Goal: Task Accomplishment & Management: Complete application form

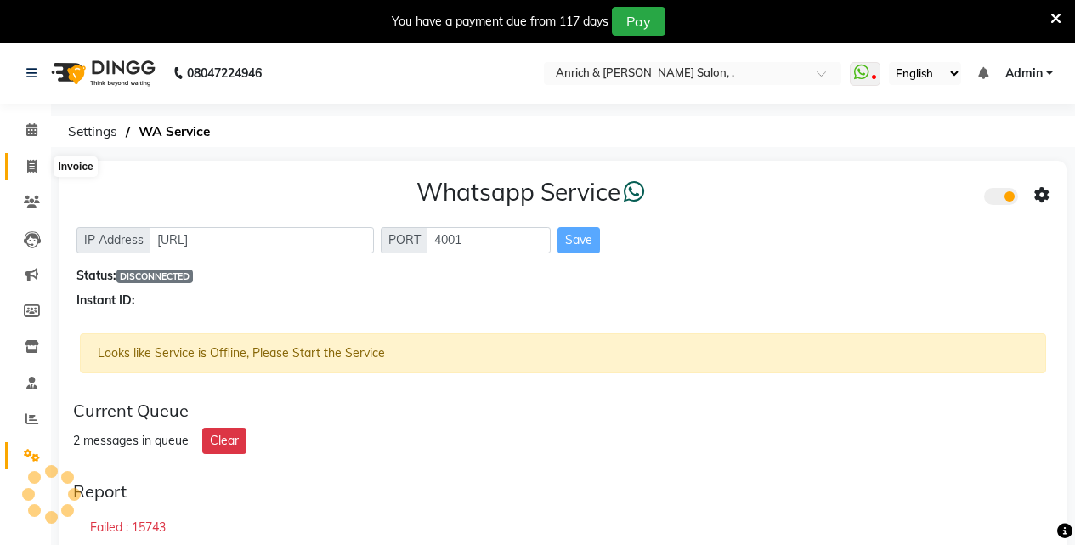
click at [35, 173] on span at bounding box center [32, 167] width 30 height 20
select select "5924"
select select "service"
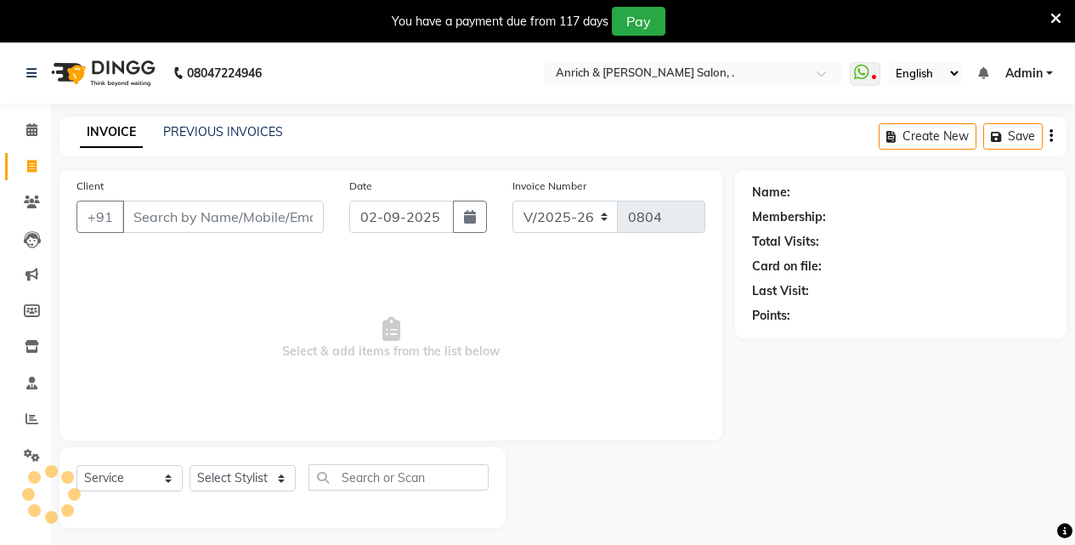
scroll to position [42, 0]
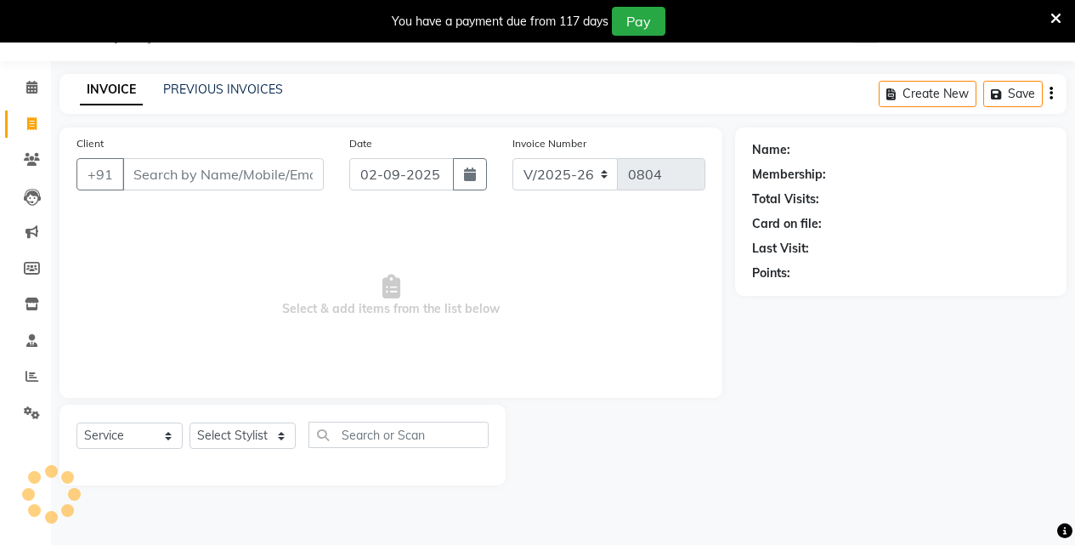
click at [218, 172] on input "Client" at bounding box center [222, 174] width 201 height 32
click at [233, 85] on link "PREVIOUS INVOICES" at bounding box center [223, 89] width 120 height 15
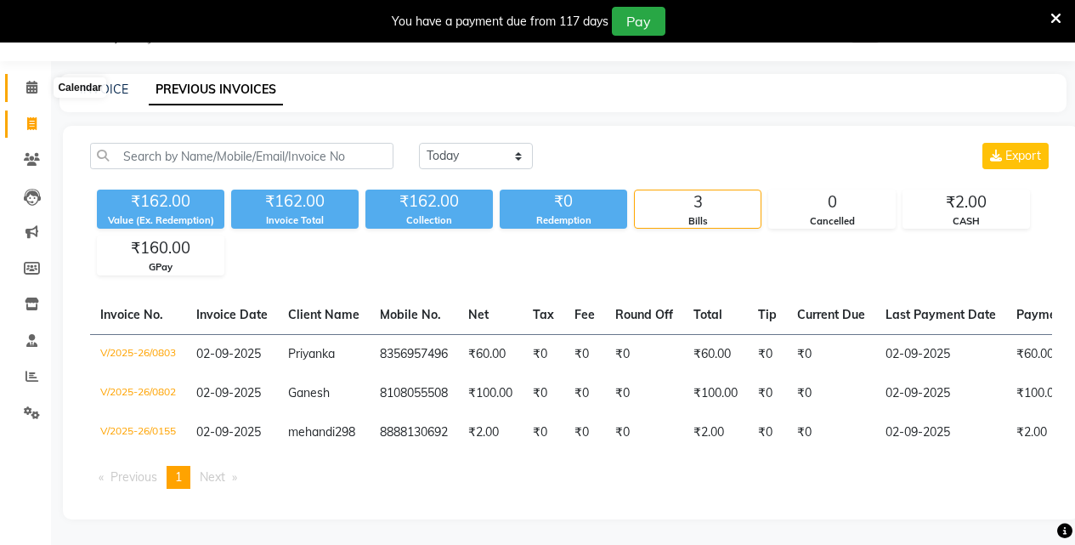
click at [37, 90] on icon at bounding box center [31, 87] width 11 height 13
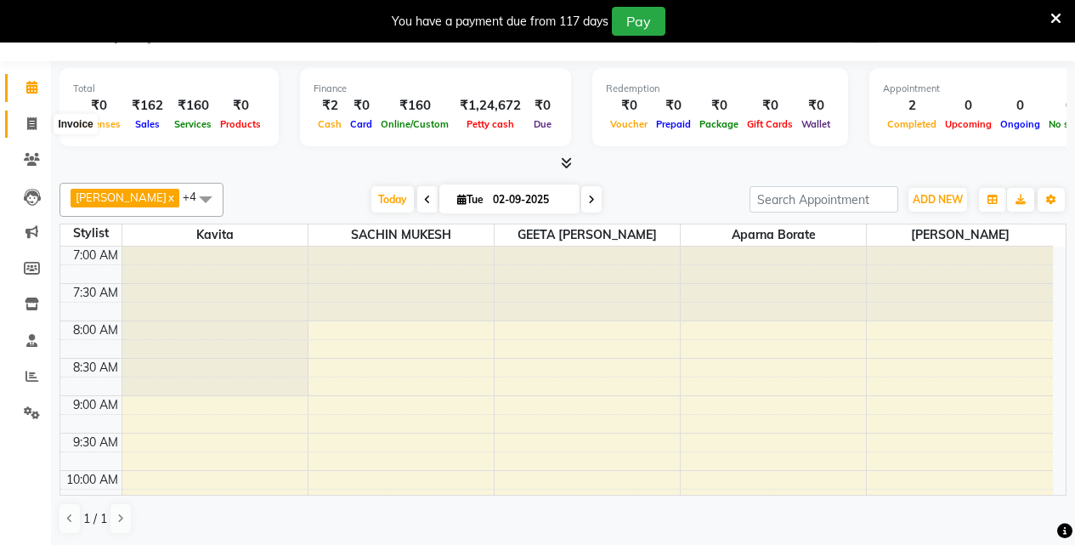
click at [32, 122] on icon at bounding box center [31, 123] width 9 height 13
select select "5924"
select select "service"
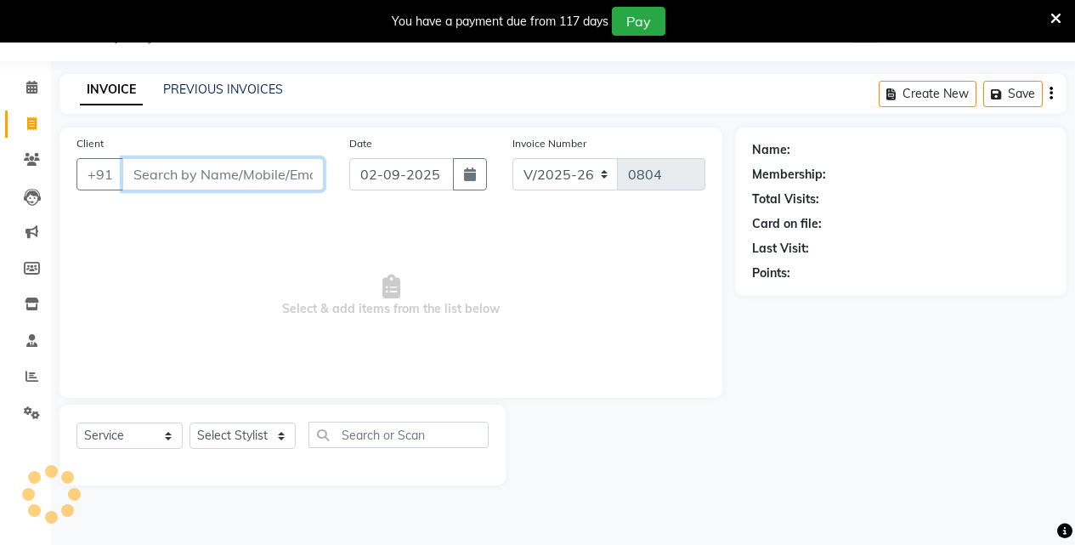
click at [188, 181] on input "Client" at bounding box center [222, 174] width 201 height 32
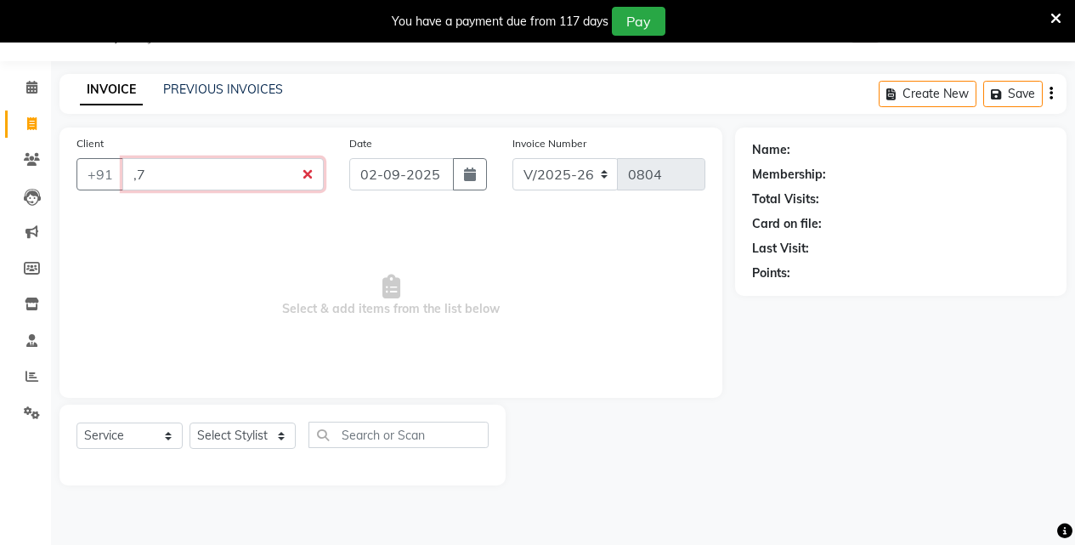
type input ","
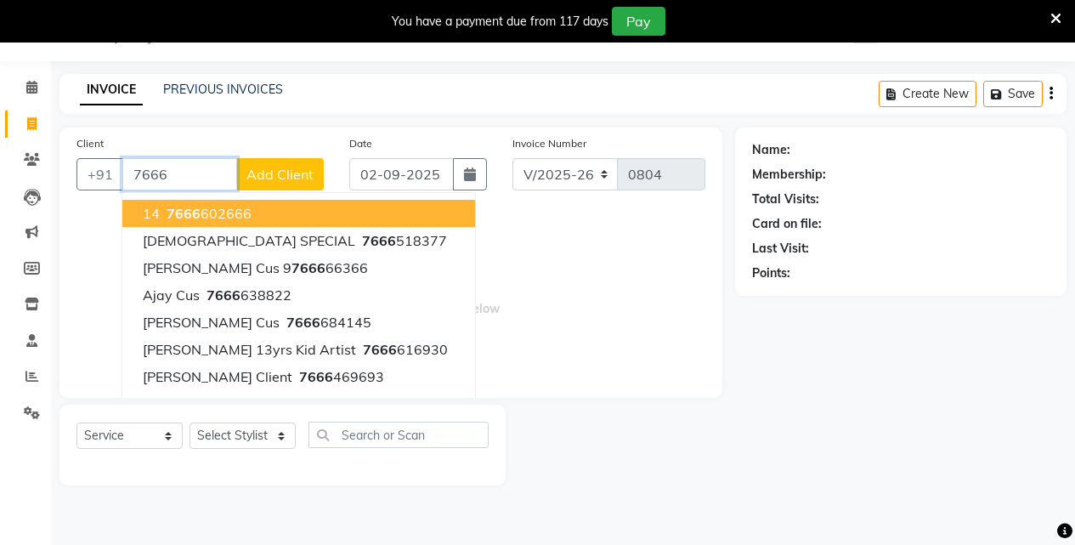
click at [235, 213] on ngb-highlight "7666 602666" at bounding box center [207, 213] width 88 height 17
type input "7666602666"
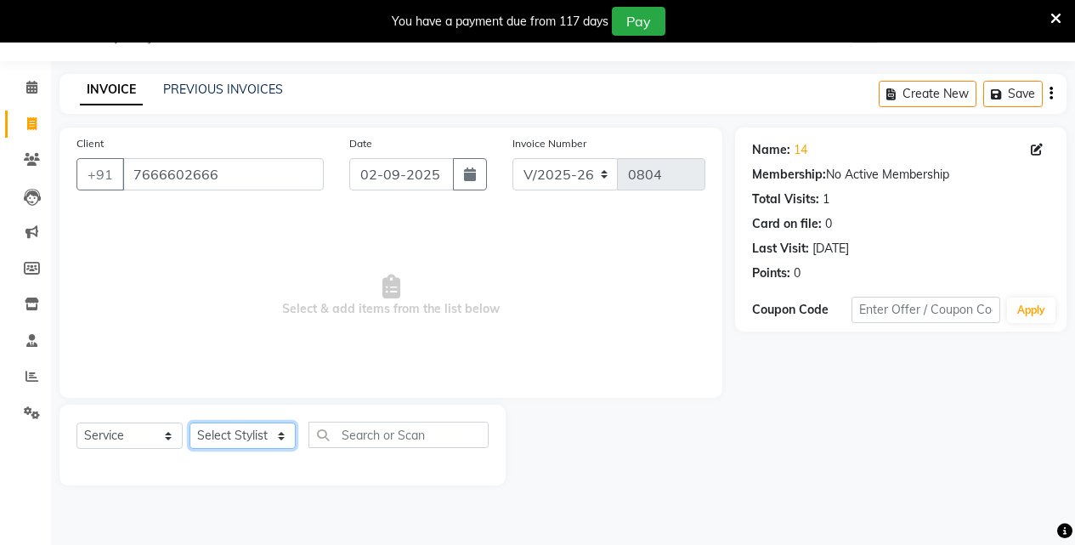
click at [257, 438] on select "Select Stylist [PERSON_NAME] Aparna borate GEETA [PERSON_NAME] [PERSON_NAME] SA…" at bounding box center [243, 435] width 106 height 26
click at [190, 422] on select "Select Stylist [PERSON_NAME] Aparna borate GEETA [PERSON_NAME] [PERSON_NAME] SA…" at bounding box center [243, 435] width 106 height 26
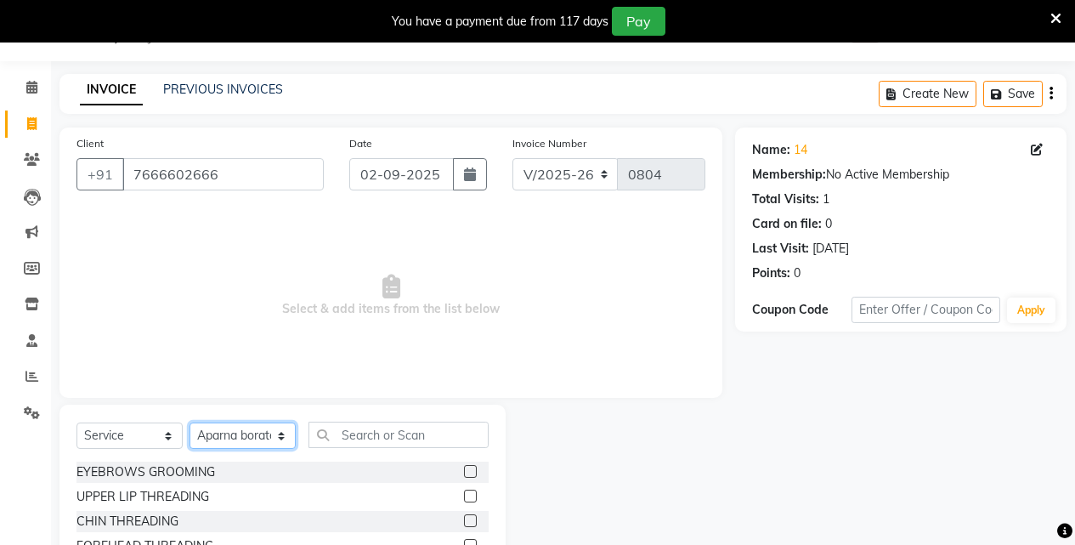
click at [234, 436] on select "Select Stylist [PERSON_NAME] Aparna borate GEETA [PERSON_NAME] [PERSON_NAME] SA…" at bounding box center [243, 435] width 106 height 26
select select "88950"
click at [190, 422] on select "Select Stylist [PERSON_NAME] Aparna borate GEETA [PERSON_NAME] [PERSON_NAME] SA…" at bounding box center [243, 435] width 106 height 26
click at [348, 442] on input "text" at bounding box center [399, 435] width 180 height 26
click at [464, 472] on label at bounding box center [470, 471] width 13 height 13
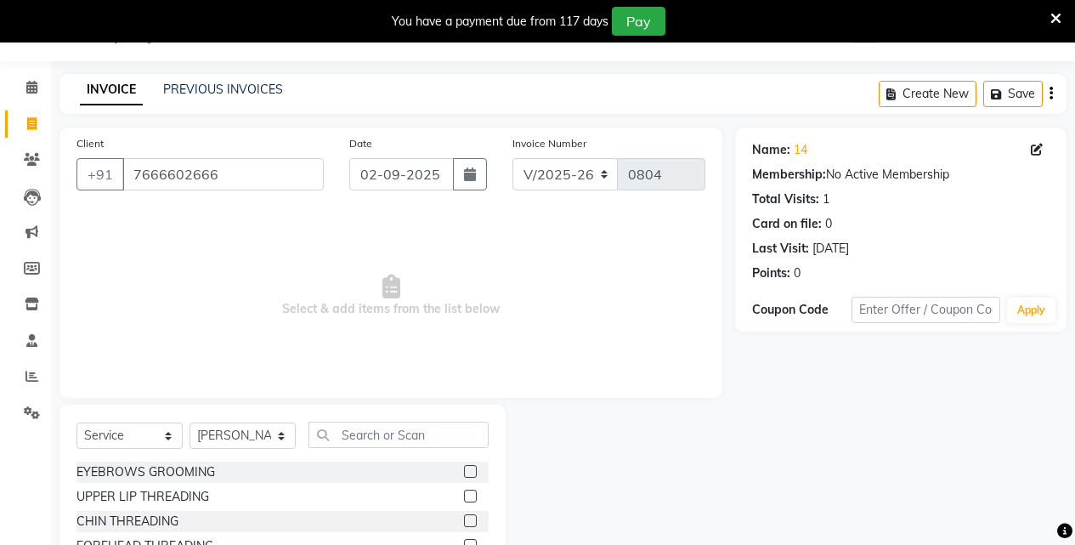
click at [464, 472] on input "checkbox" at bounding box center [469, 472] width 11 height 11
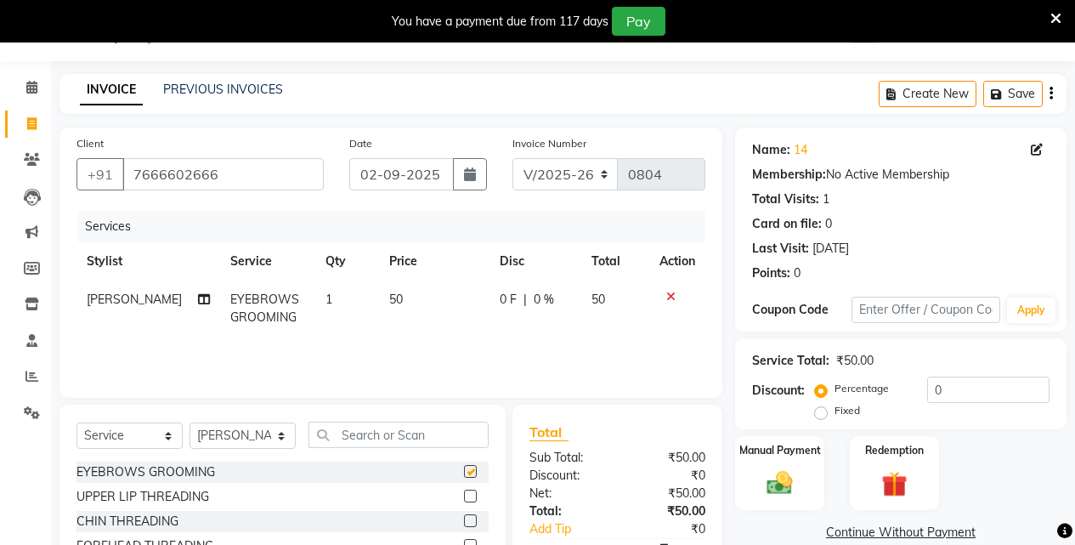
checkbox input "false"
click at [389, 295] on span "50" at bounding box center [396, 299] width 14 height 15
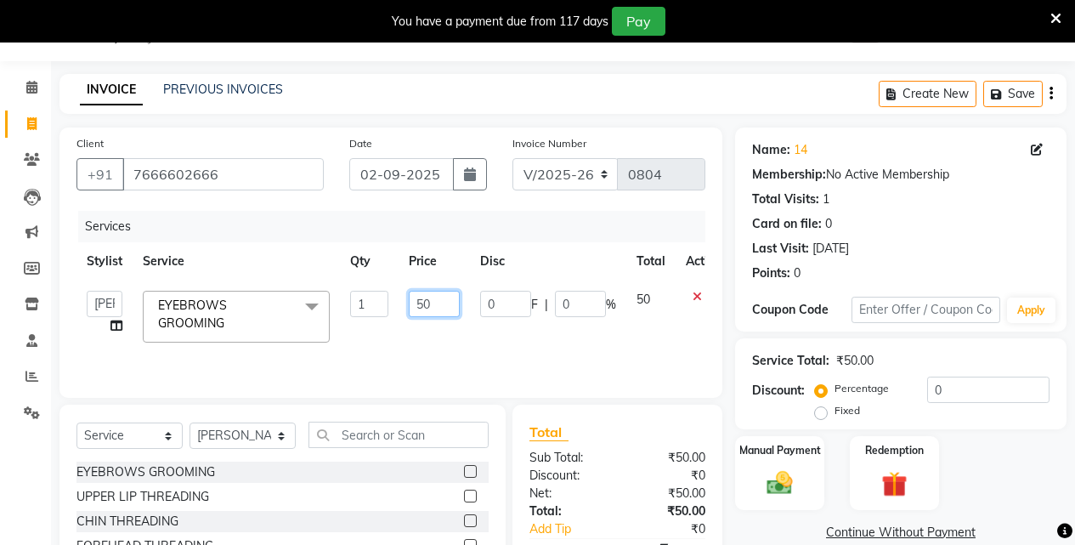
click at [424, 298] on input "50" at bounding box center [434, 304] width 51 height 26
type input "50"
click at [505, 338] on div "Services Stylist Service Qty Price Disc Total Action [PERSON_NAME] Aparna borat…" at bounding box center [390, 296] width 629 height 170
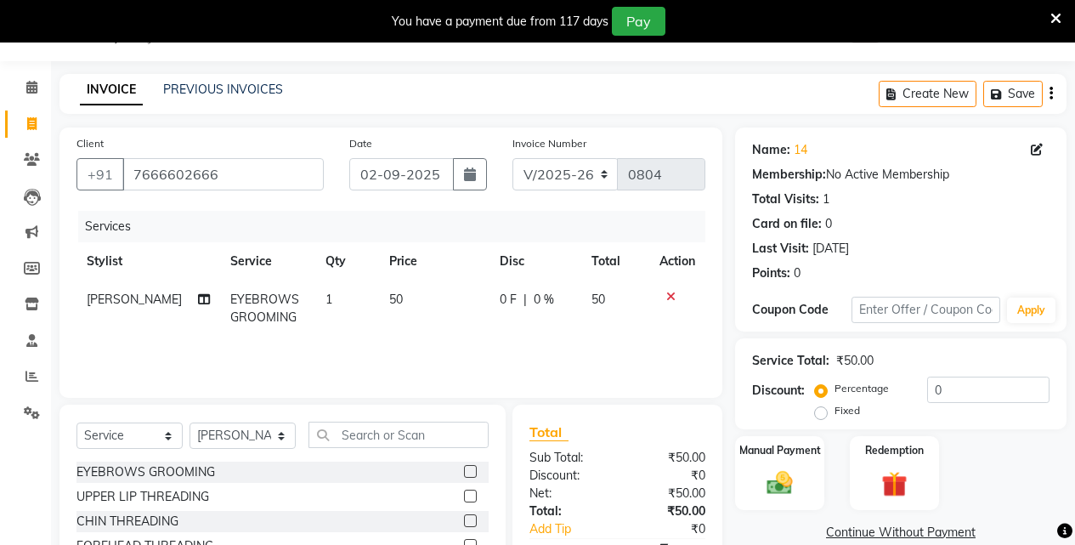
click at [379, 302] on td "50" at bounding box center [434, 308] width 110 height 56
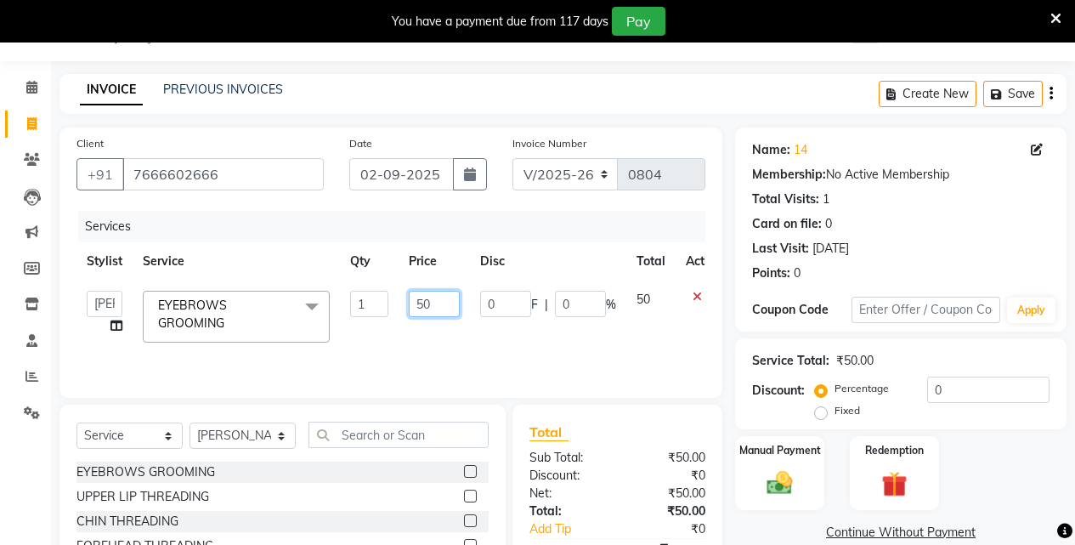
click at [419, 302] on input "50" at bounding box center [434, 304] width 51 height 26
click at [421, 301] on input "50" at bounding box center [434, 304] width 51 height 26
type input "60"
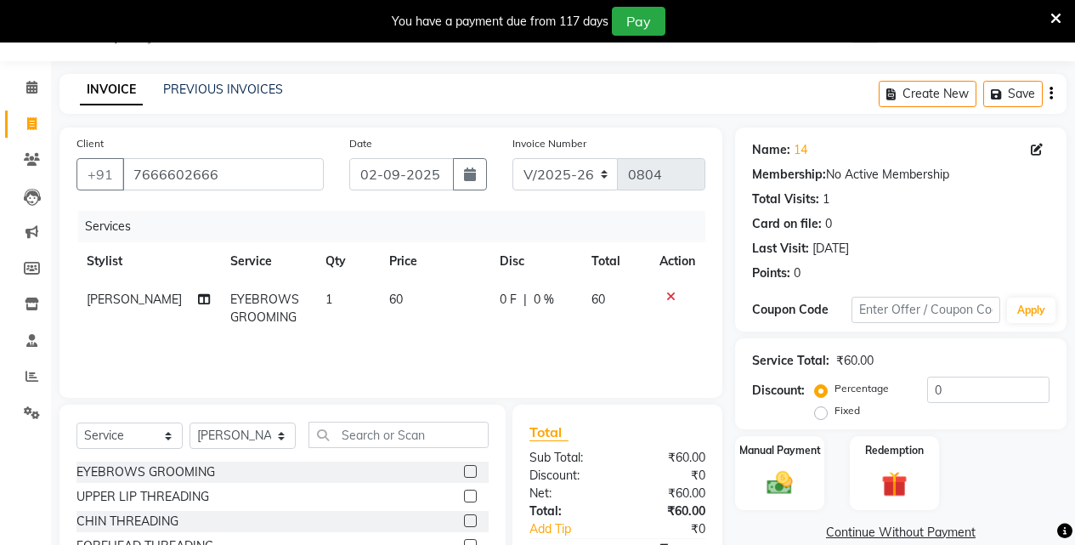
click at [508, 340] on div "Services Stylist Service Qty Price Disc Total Action [PERSON_NAME] EYEBROWS GRO…" at bounding box center [390, 296] width 629 height 170
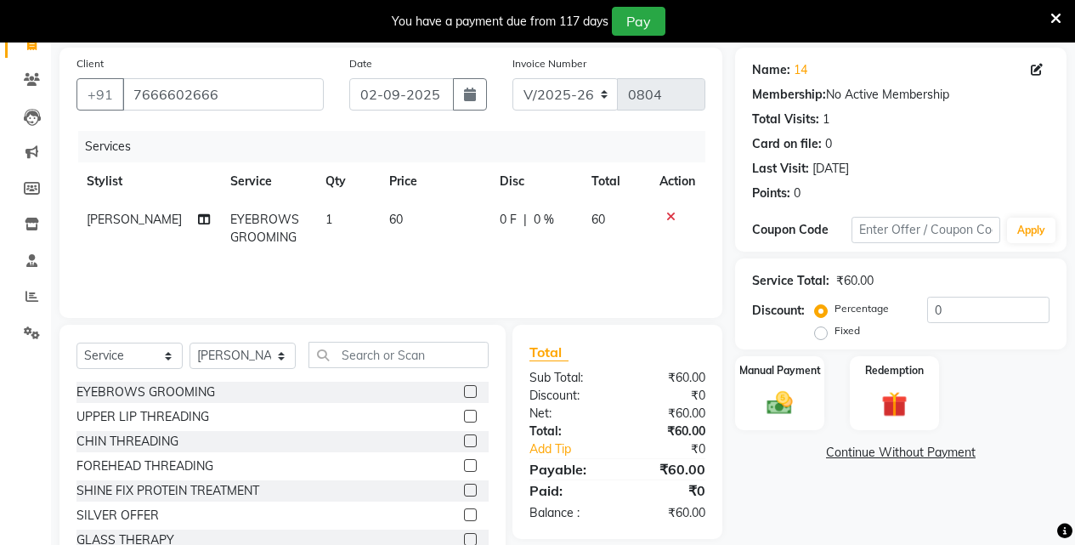
scroll to position [8, 0]
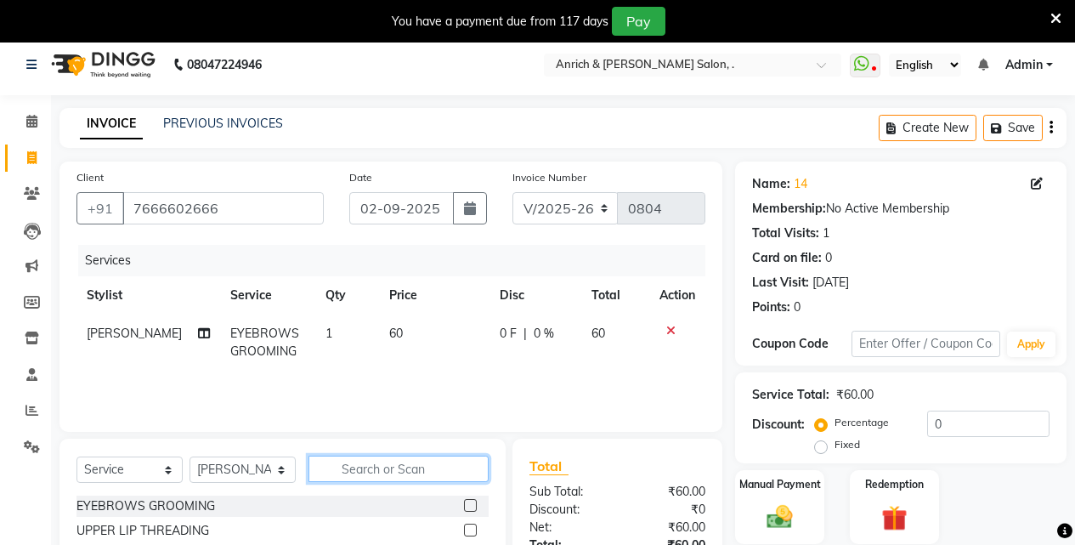
click at [365, 459] on input "text" at bounding box center [399, 469] width 180 height 26
type input "shave"
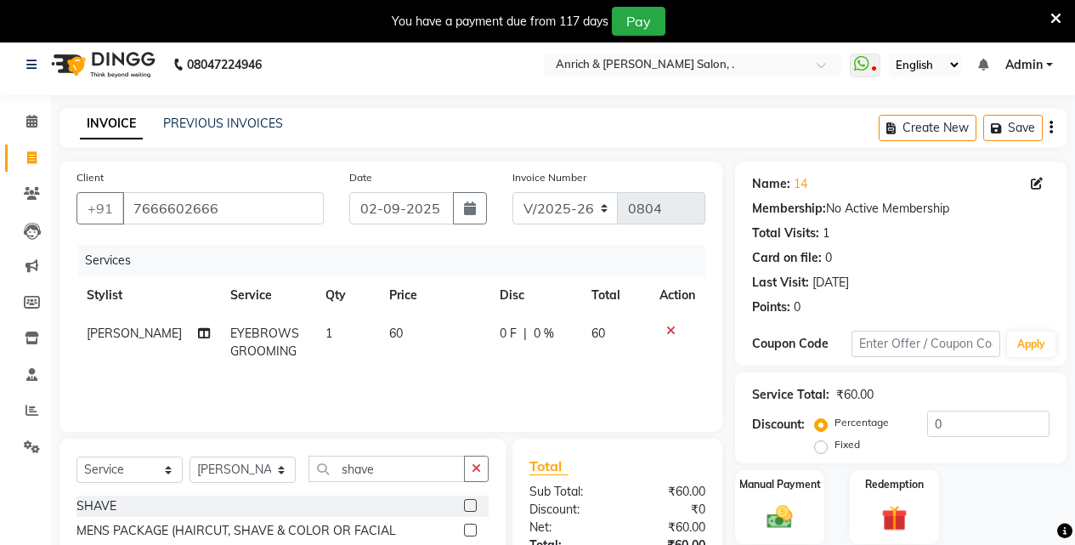
click at [469, 508] on label at bounding box center [470, 505] width 13 height 13
click at [469, 508] on input "checkbox" at bounding box center [469, 506] width 11 height 11
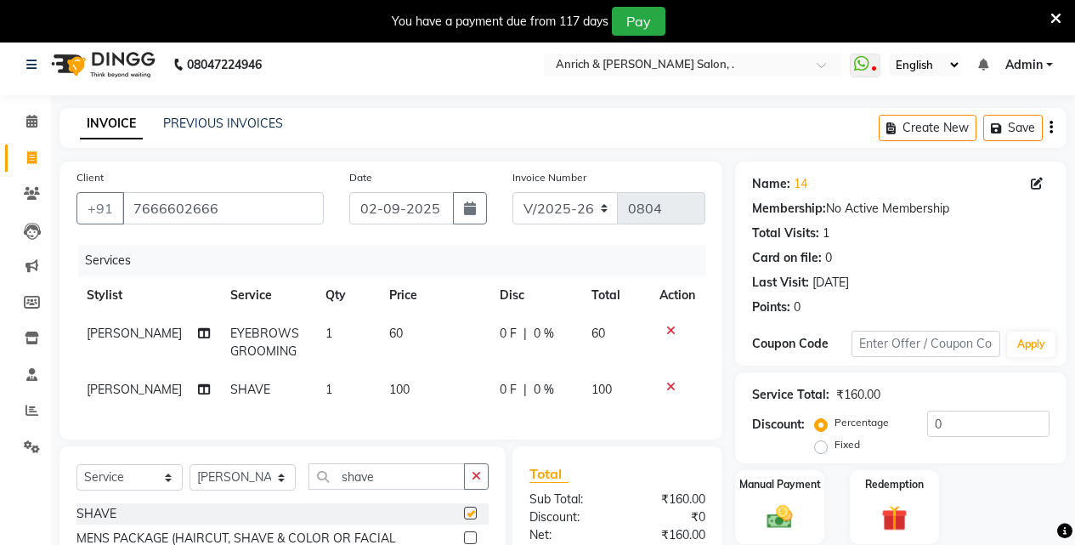
checkbox input "false"
click at [772, 518] on img at bounding box center [779, 516] width 43 height 31
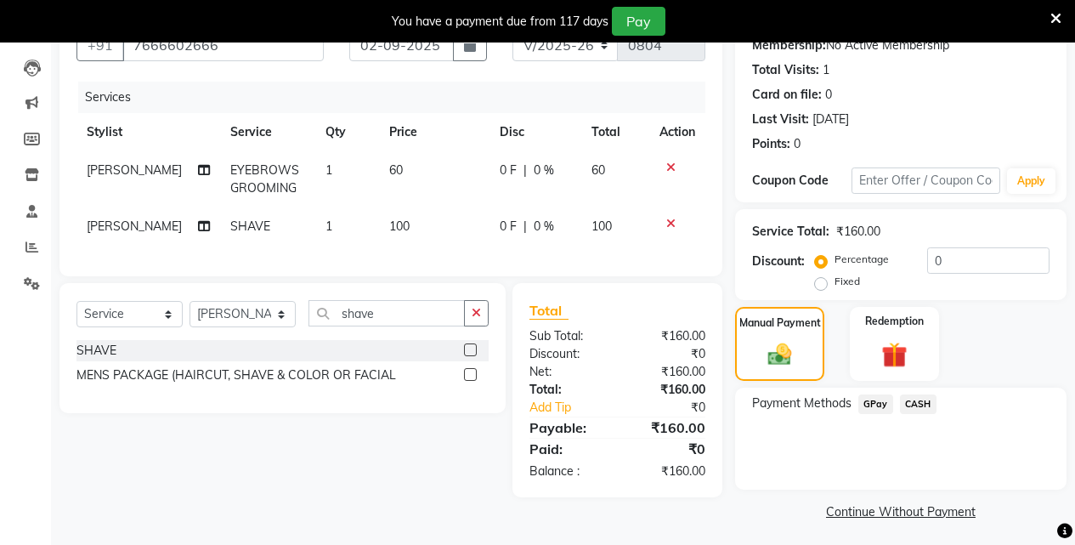
scroll to position [177, 0]
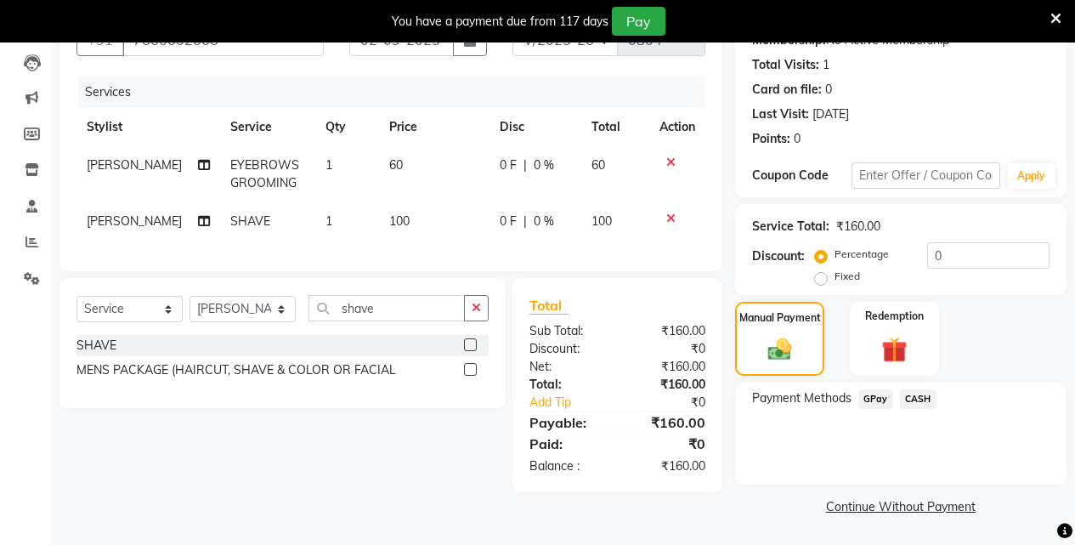
click at [866, 400] on span "GPay" at bounding box center [875, 399] width 35 height 20
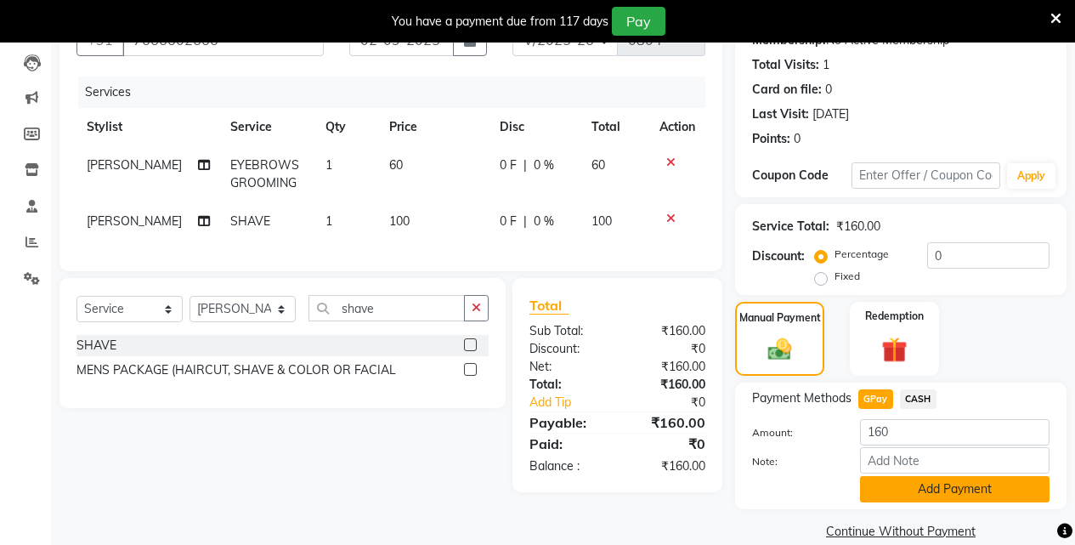
click at [913, 496] on button "Add Payment" at bounding box center [955, 489] width 190 height 26
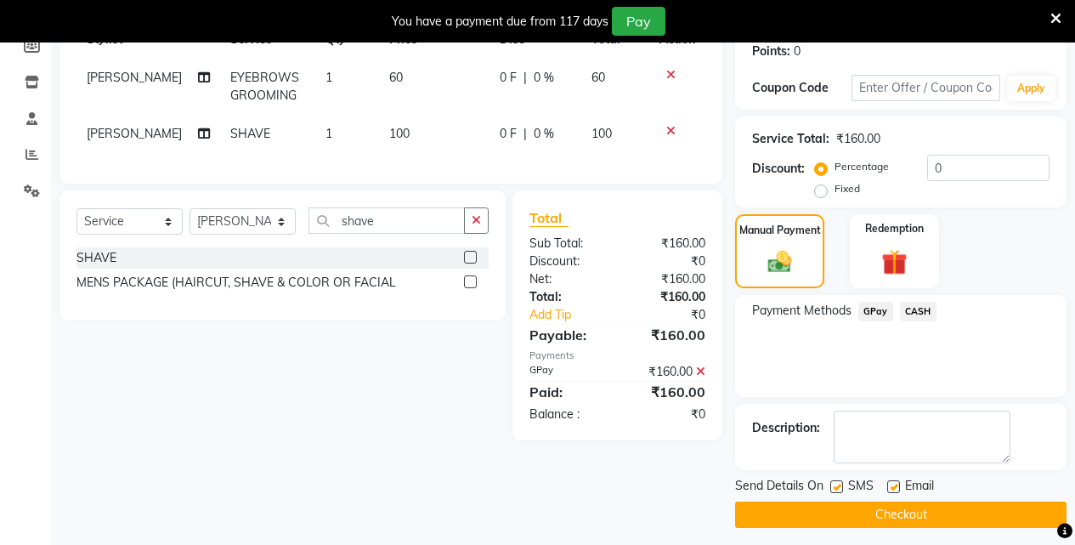
scroll to position [273, 0]
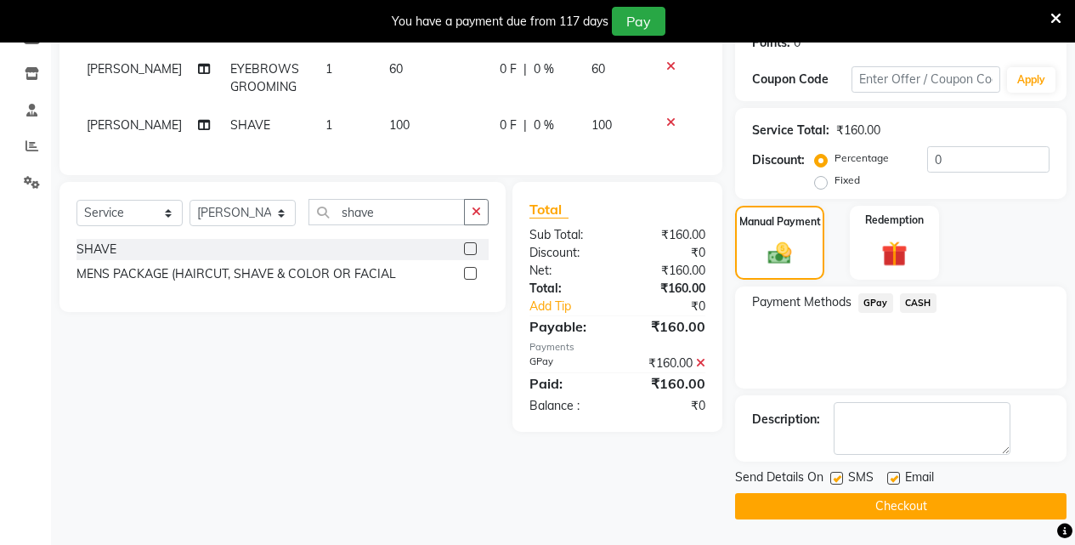
click at [899, 511] on button "Checkout" at bounding box center [900, 506] width 331 height 26
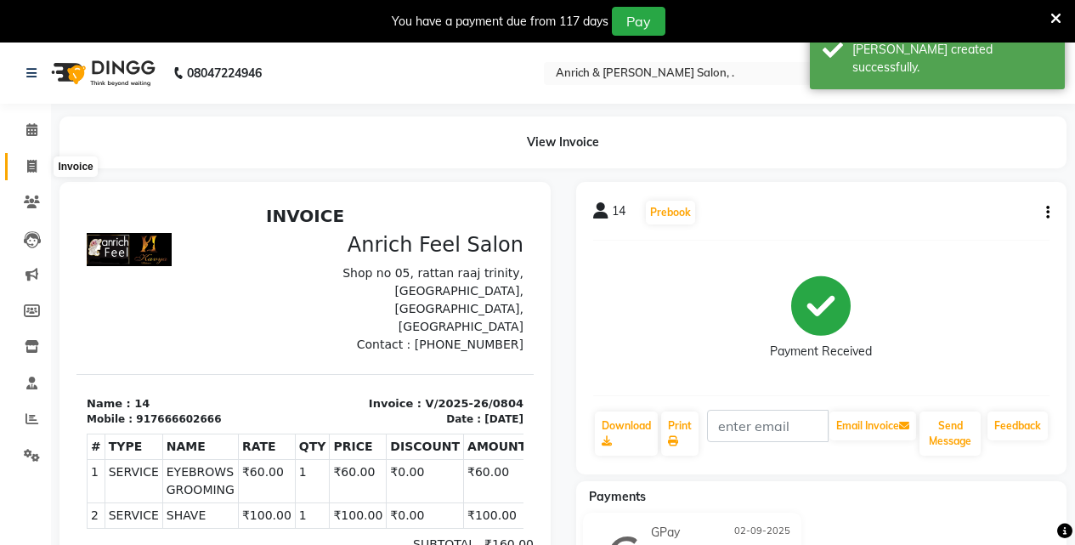
click at [43, 161] on span at bounding box center [32, 167] width 30 height 20
select select "5924"
select select "service"
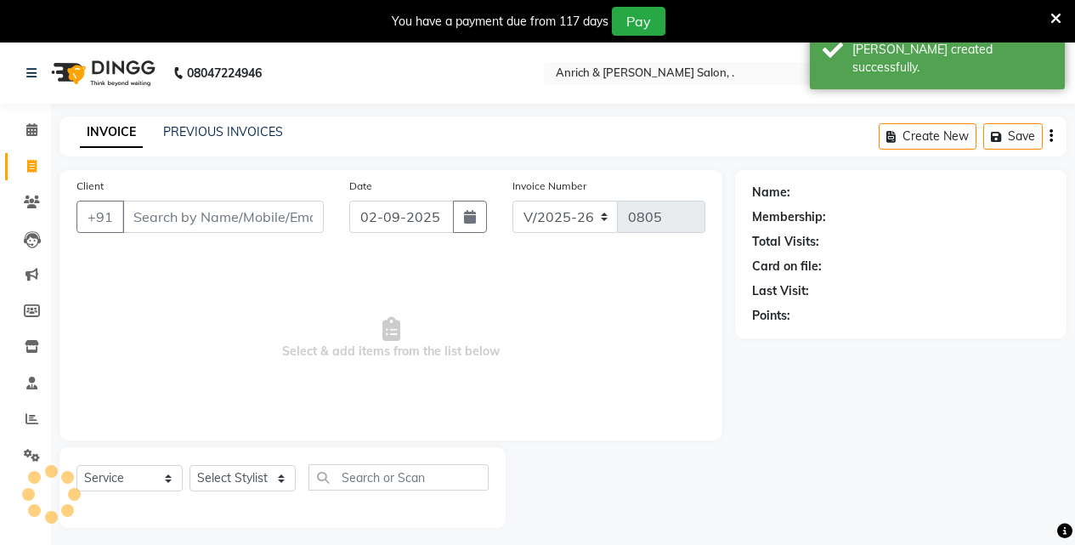
scroll to position [42, 0]
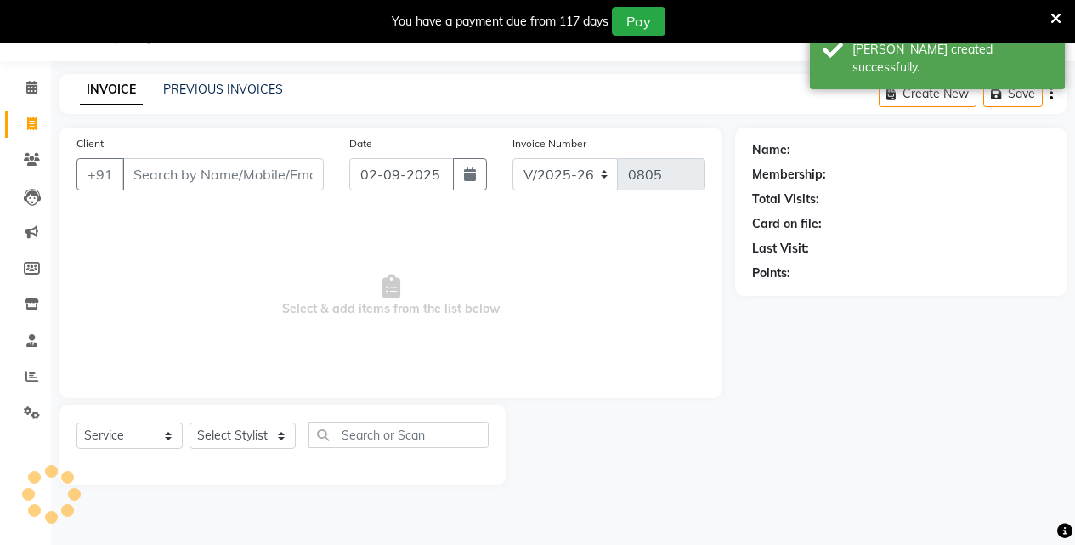
click at [158, 184] on input "Client" at bounding box center [222, 174] width 201 height 32
click at [168, 173] on input "Client" at bounding box center [222, 174] width 201 height 32
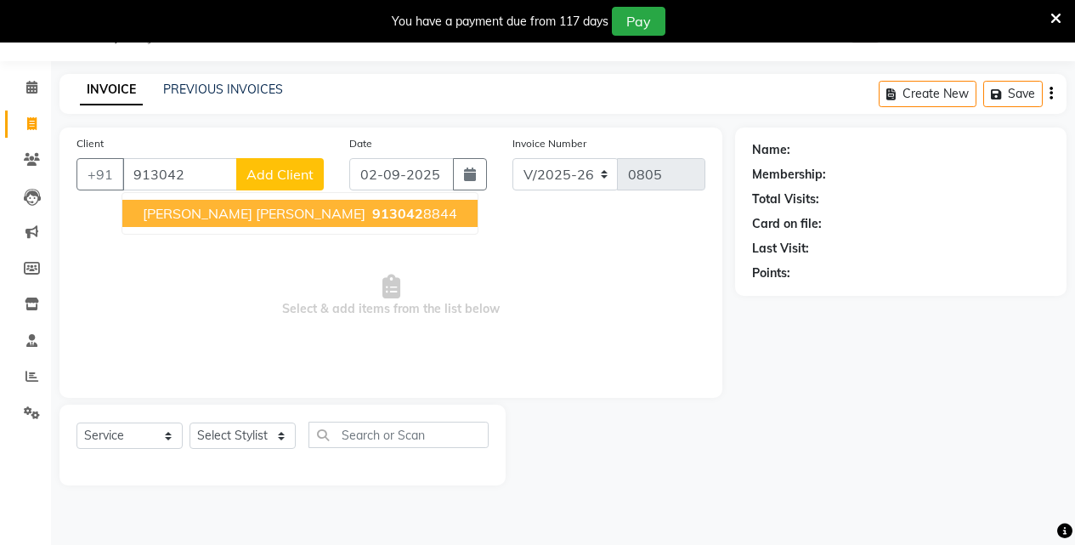
click at [178, 218] on span "[PERSON_NAME] [PERSON_NAME]" at bounding box center [254, 213] width 223 height 17
type input "9130428844"
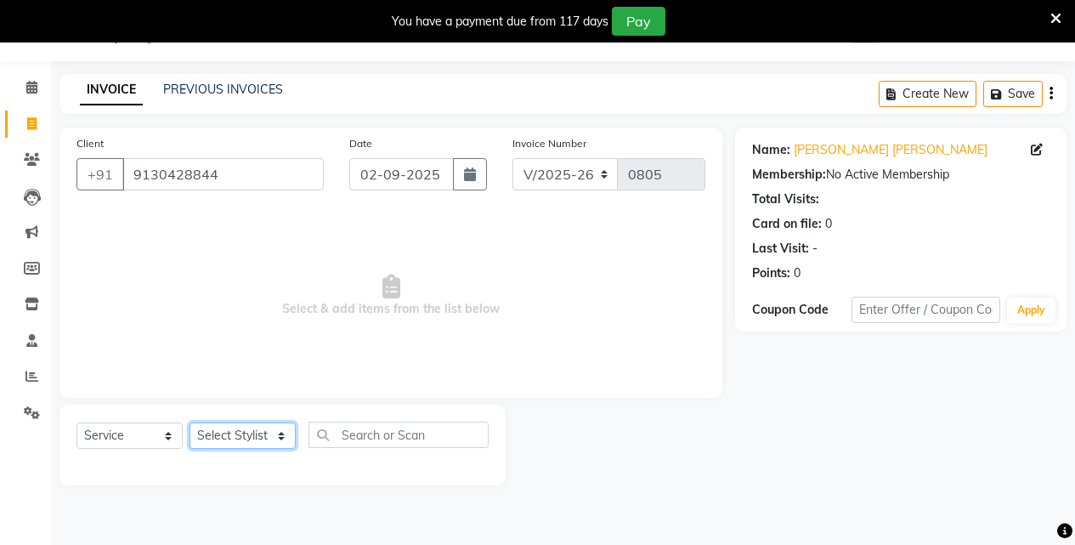
click at [224, 432] on select "Select Stylist [PERSON_NAME] Aparna borate GEETA [PERSON_NAME] [PERSON_NAME] SA…" at bounding box center [243, 435] width 106 height 26
select select "58402"
click at [190, 422] on select "Select Stylist [PERSON_NAME] Aparna borate GEETA [PERSON_NAME] [PERSON_NAME] SA…" at bounding box center [243, 435] width 106 height 26
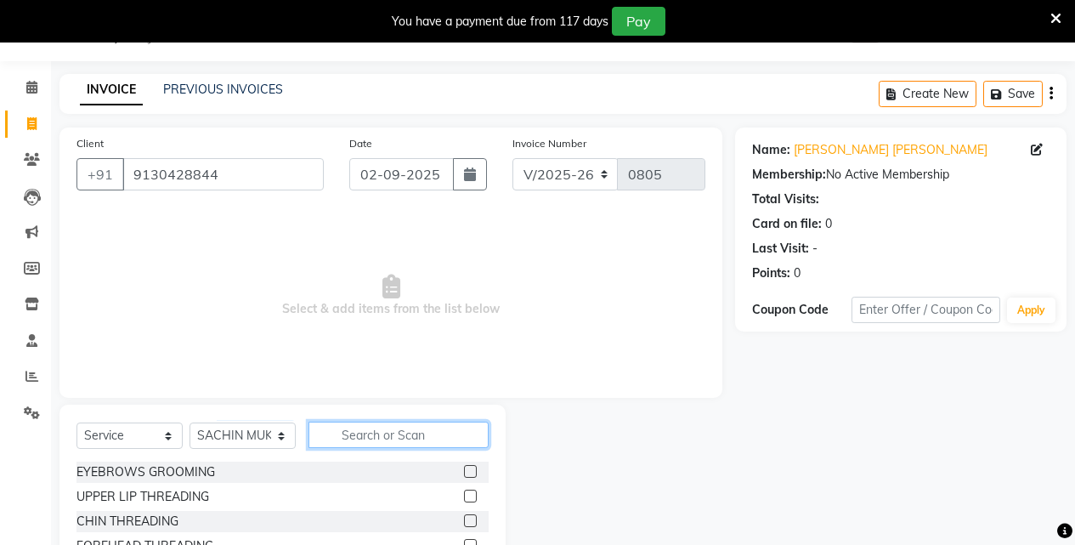
click at [376, 427] on input "text" at bounding box center [399, 435] width 180 height 26
type input "hair was"
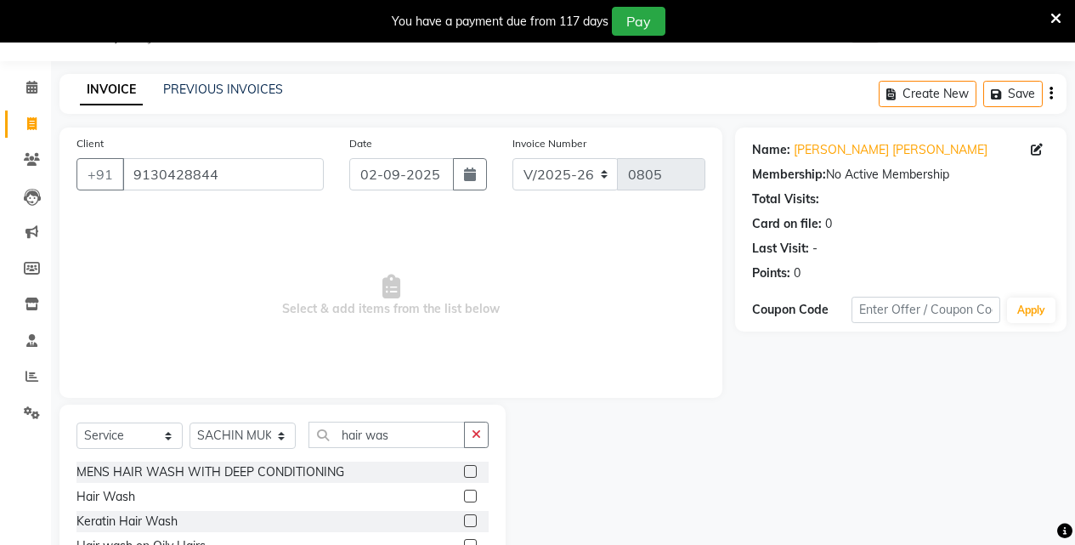
click at [471, 491] on label at bounding box center [470, 496] width 13 height 13
click at [471, 491] on input "checkbox" at bounding box center [469, 496] width 11 height 11
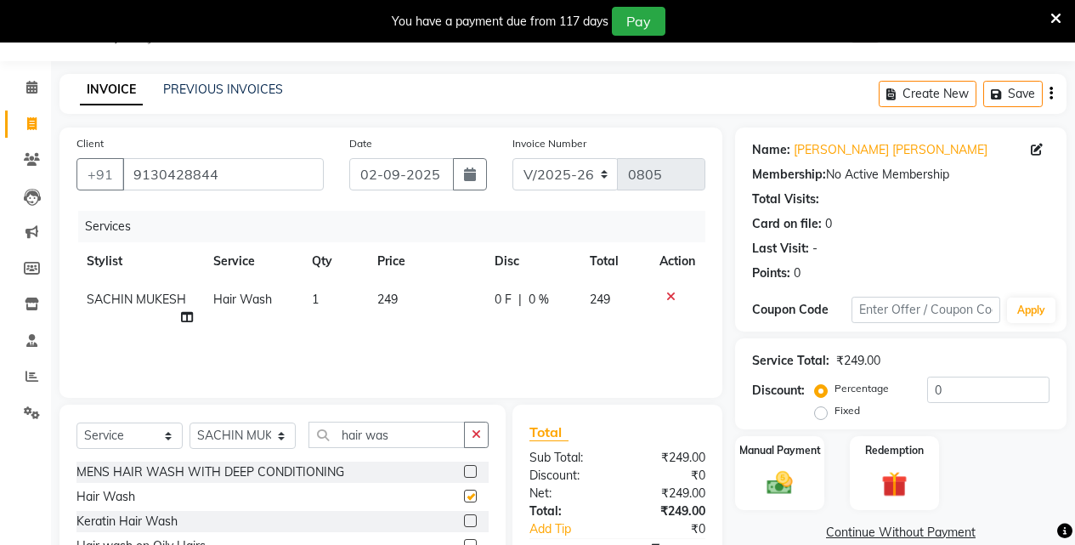
checkbox input "false"
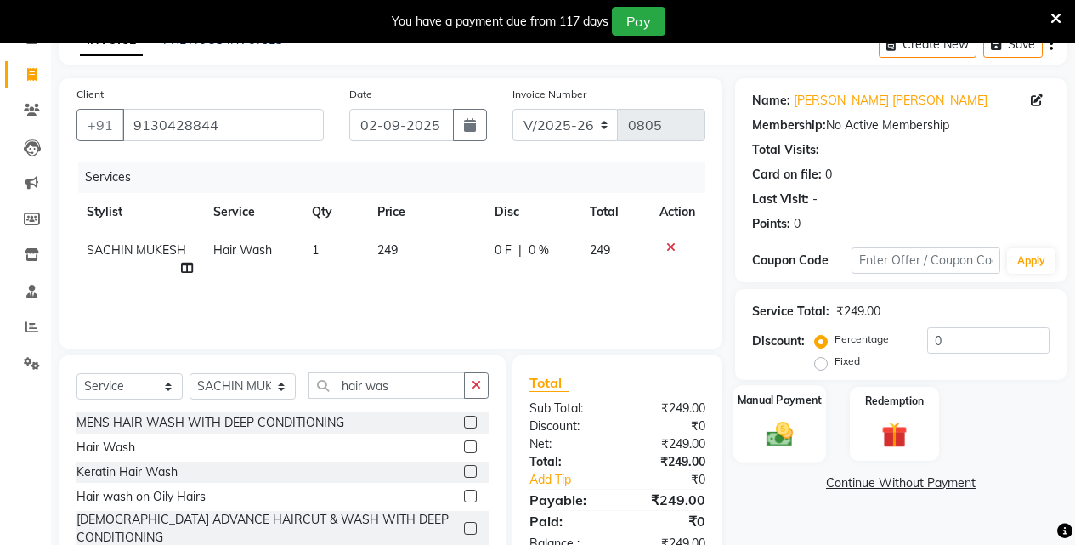
scroll to position [142, 0]
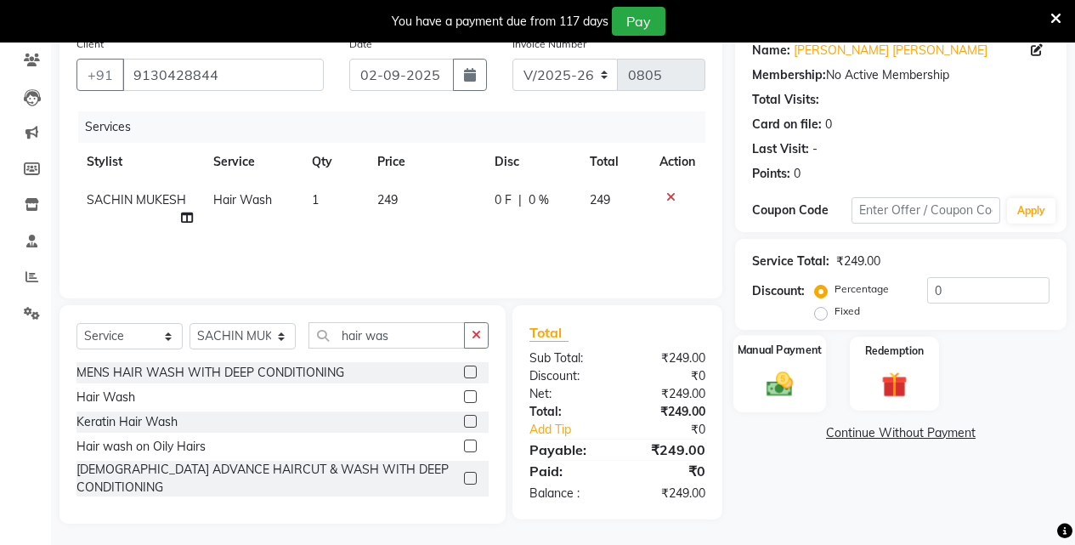
click at [789, 405] on div "Manual Payment" at bounding box center [780, 373] width 93 height 77
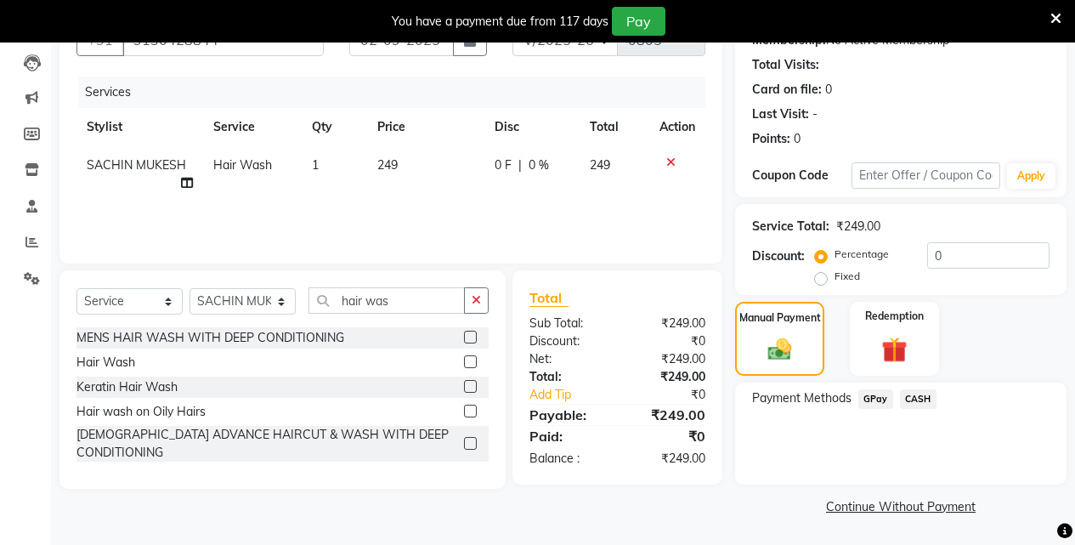
click at [880, 404] on span "GPay" at bounding box center [875, 399] width 35 height 20
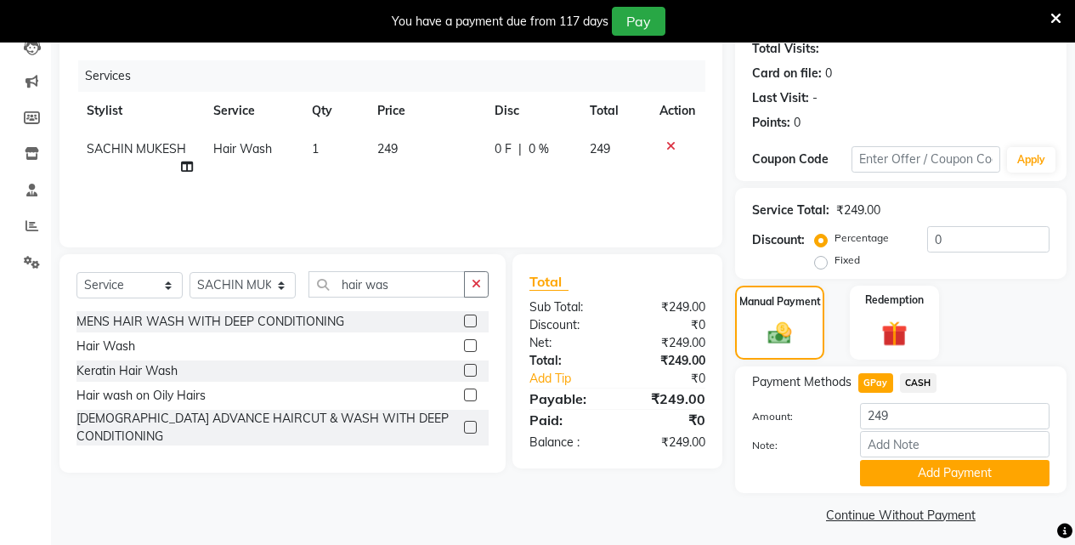
scroll to position [201, 0]
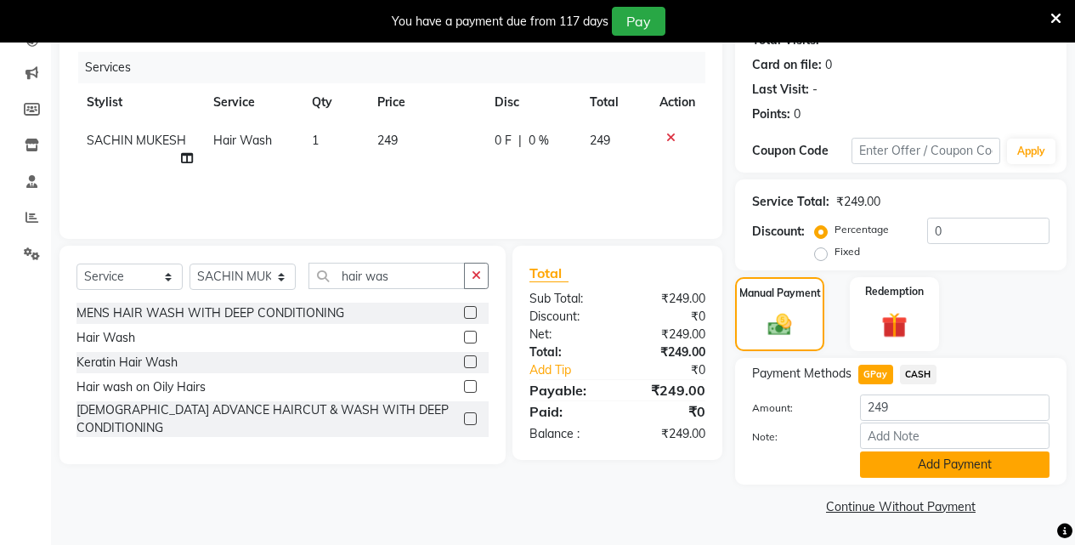
click at [888, 458] on button "Add Payment" at bounding box center [955, 464] width 190 height 26
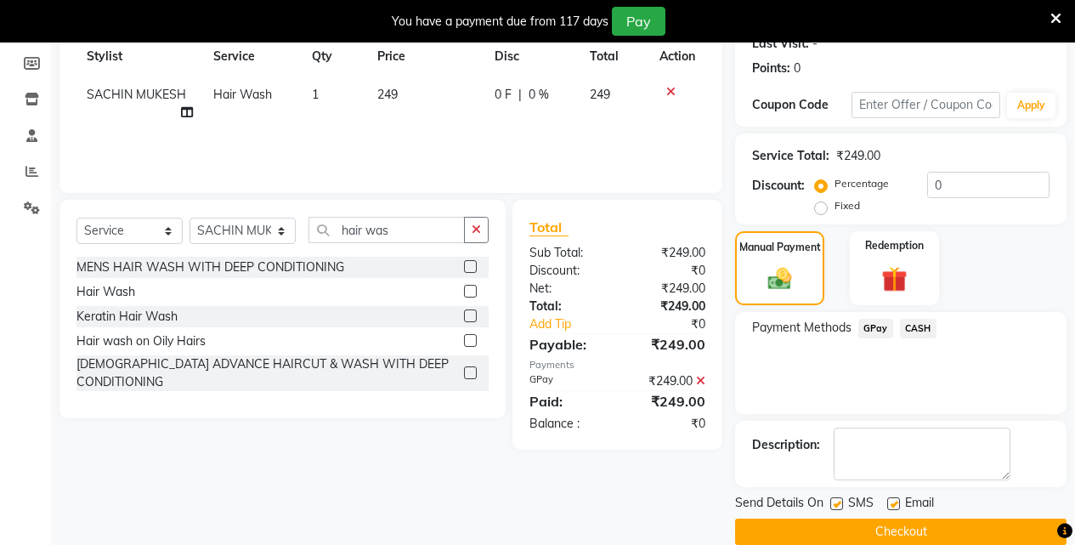
scroll to position [273, 0]
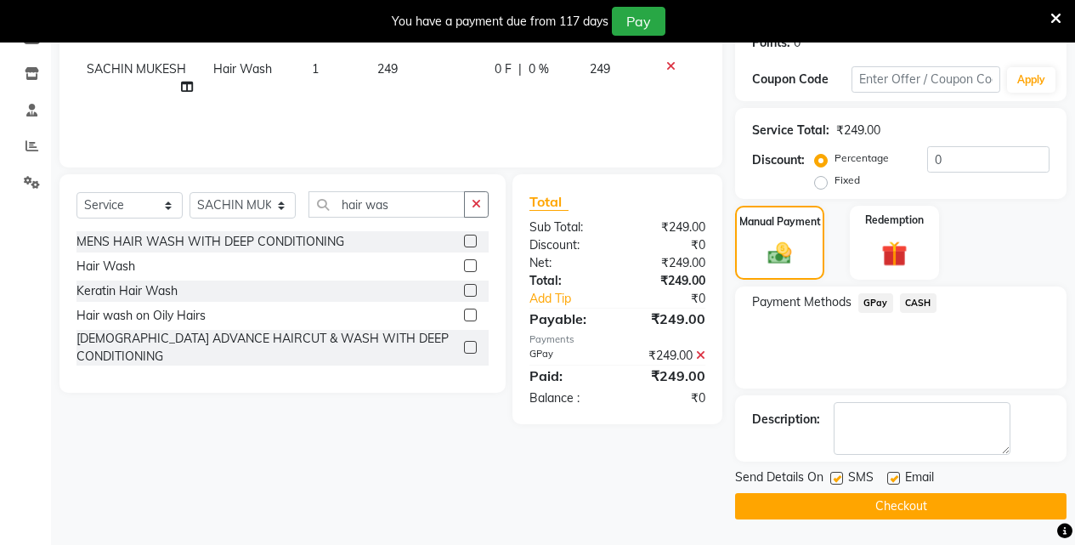
click at [893, 501] on button "Checkout" at bounding box center [900, 506] width 331 height 26
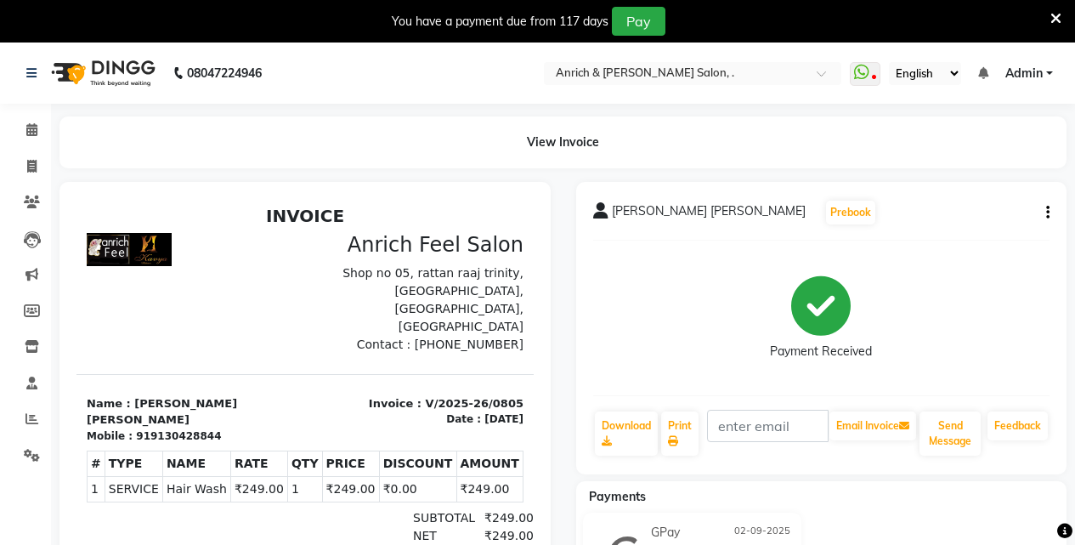
click at [850, 76] on ul "Select Location × Anrich & [PERSON_NAME] Salon, ." at bounding box center [692, 73] width 314 height 23
click at [862, 74] on icon at bounding box center [861, 72] width 15 height 17
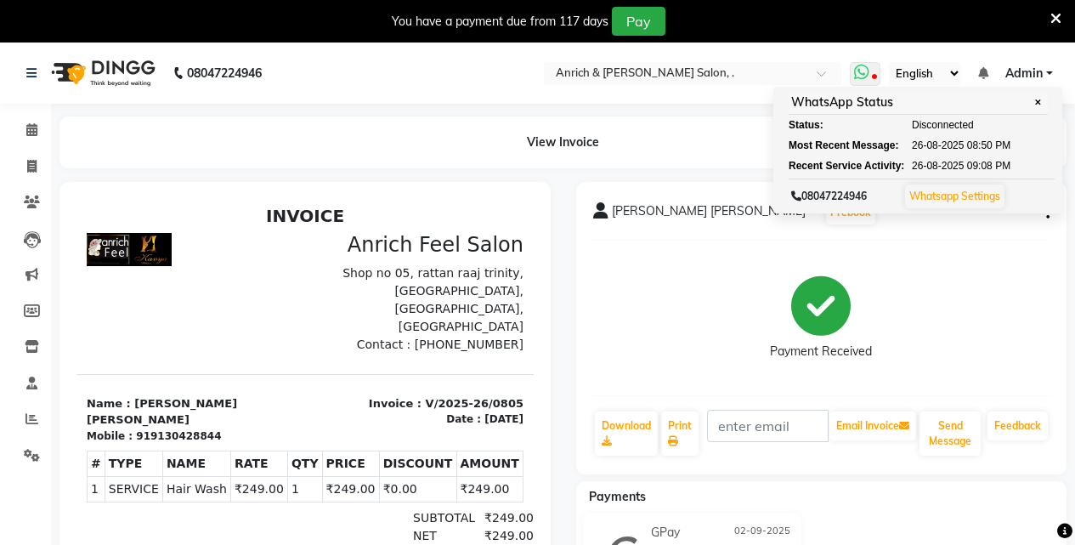
click at [967, 194] on link "Whatsapp Settings" at bounding box center [954, 196] width 91 height 13
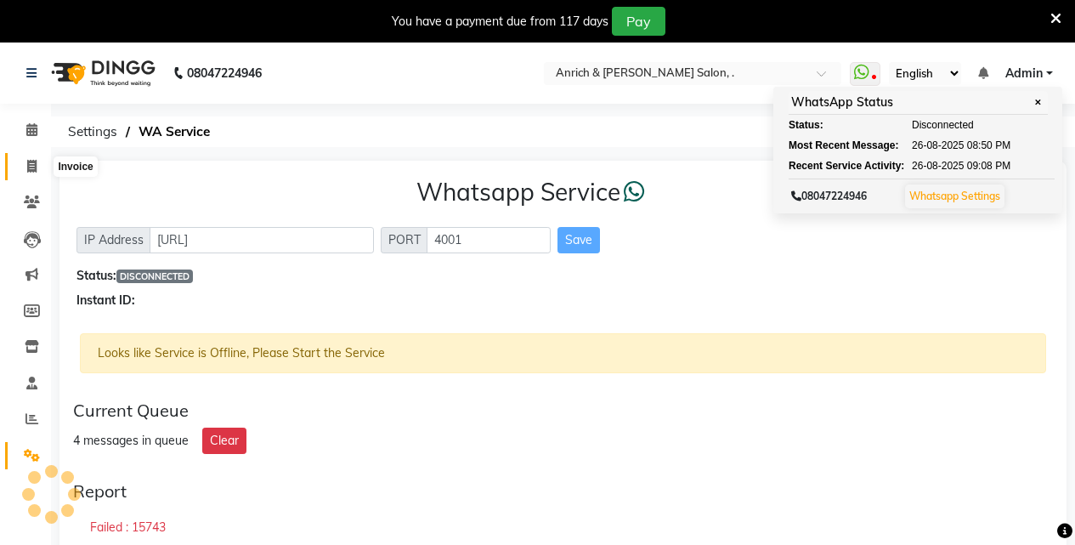
click at [32, 165] on icon at bounding box center [31, 166] width 9 height 13
select select "5924"
select select "service"
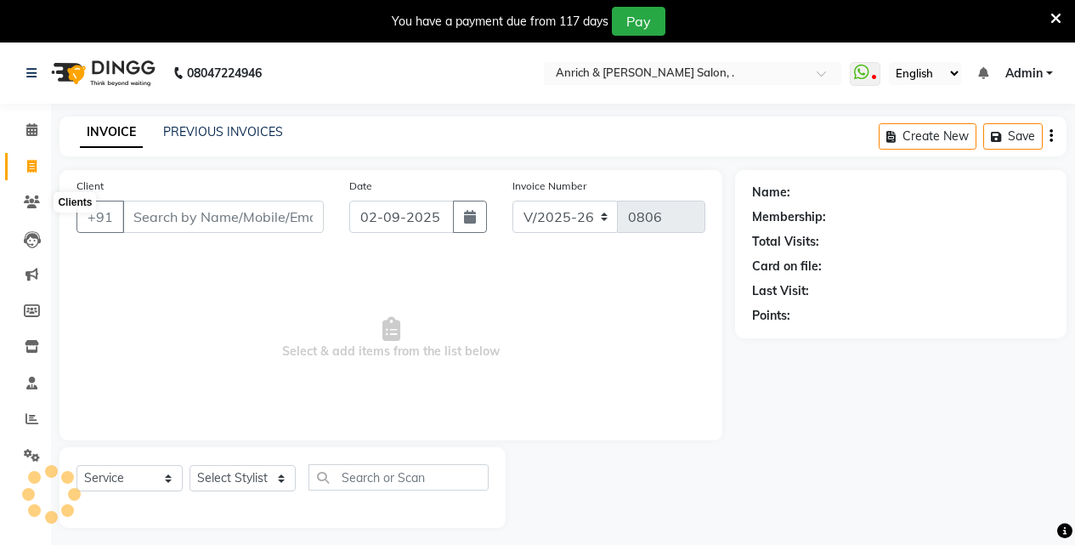
scroll to position [42, 0]
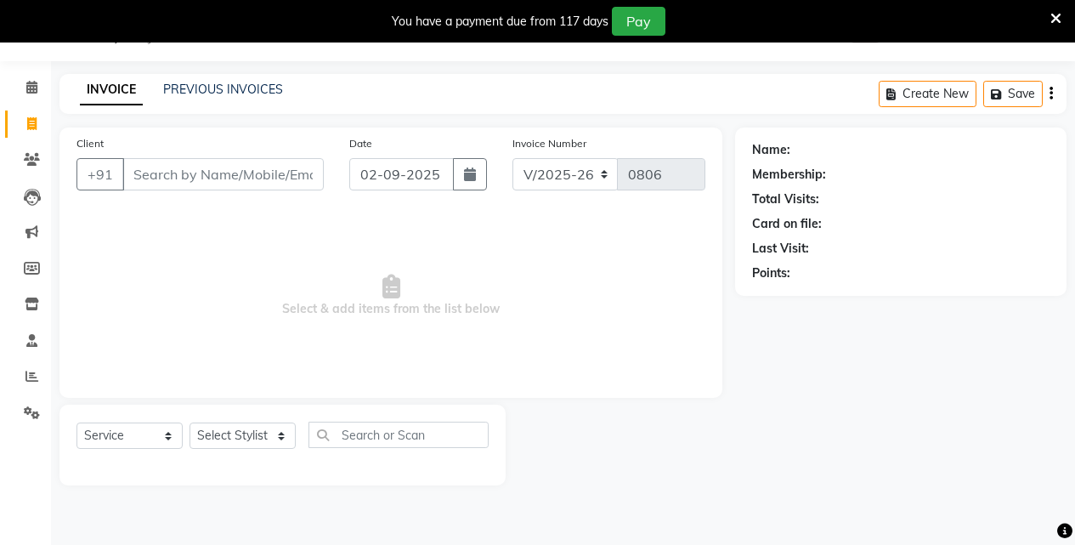
click at [176, 181] on input "Client" at bounding box center [222, 174] width 201 height 32
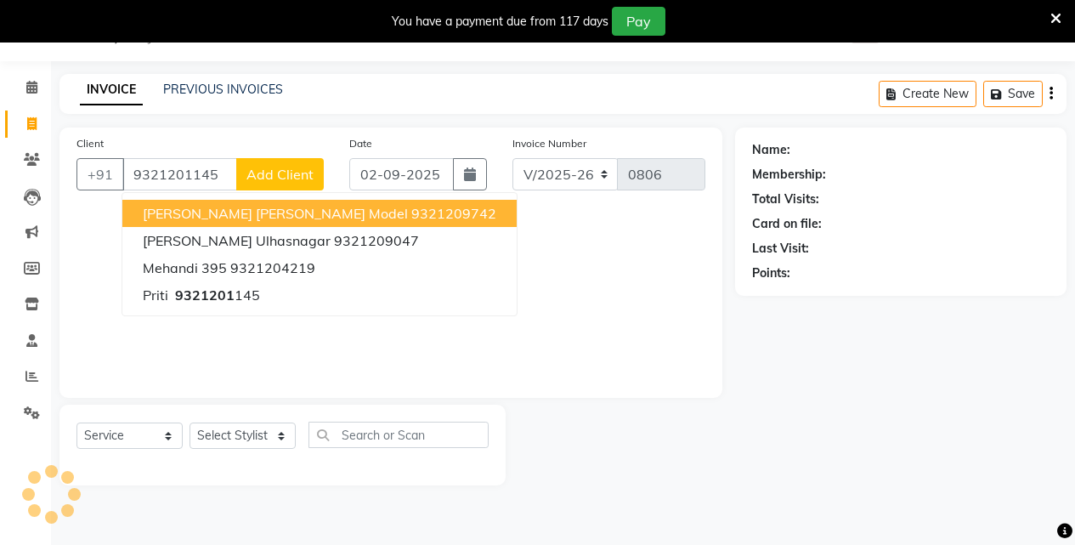
type input "9321201145"
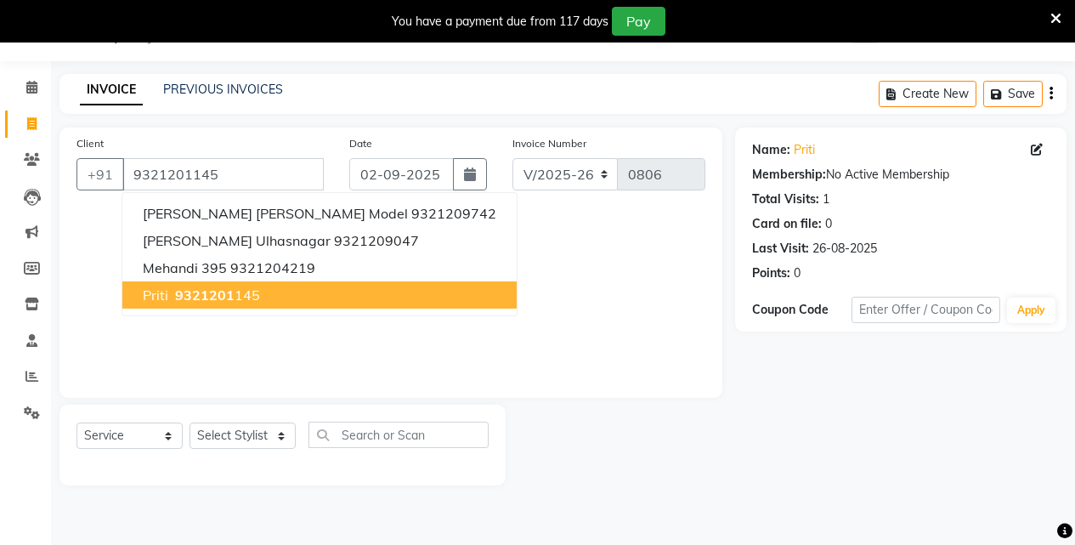
click at [218, 295] on span "9321201" at bounding box center [204, 294] width 59 height 17
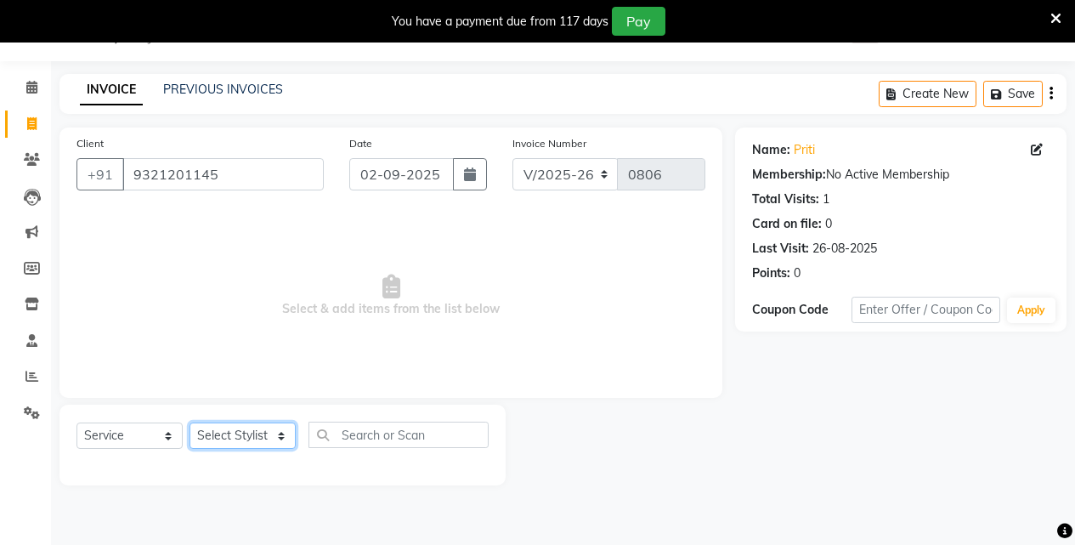
click at [210, 433] on select "Select Stylist [PERSON_NAME] Aparna borate GEETA [PERSON_NAME] [PERSON_NAME] SA…" at bounding box center [243, 435] width 106 height 26
select select "58402"
click at [190, 422] on select "Select Stylist [PERSON_NAME] Aparna borate GEETA [PERSON_NAME] [PERSON_NAME] SA…" at bounding box center [243, 435] width 106 height 26
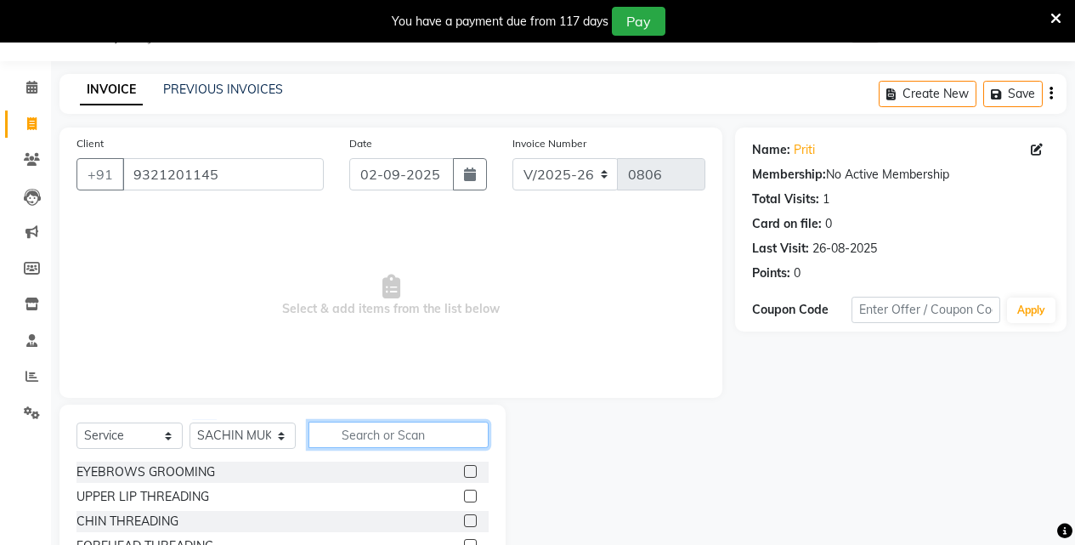
click at [389, 434] on input "text" at bounding box center [399, 435] width 180 height 26
type input "hair wash"
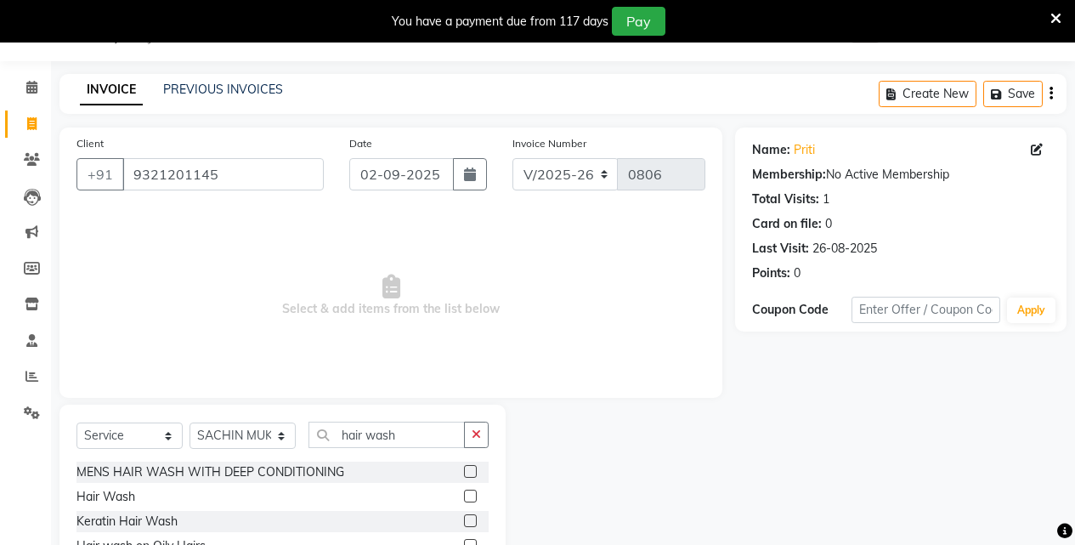
click at [469, 491] on label at bounding box center [470, 496] width 13 height 13
click at [469, 491] on input "checkbox" at bounding box center [469, 496] width 11 height 11
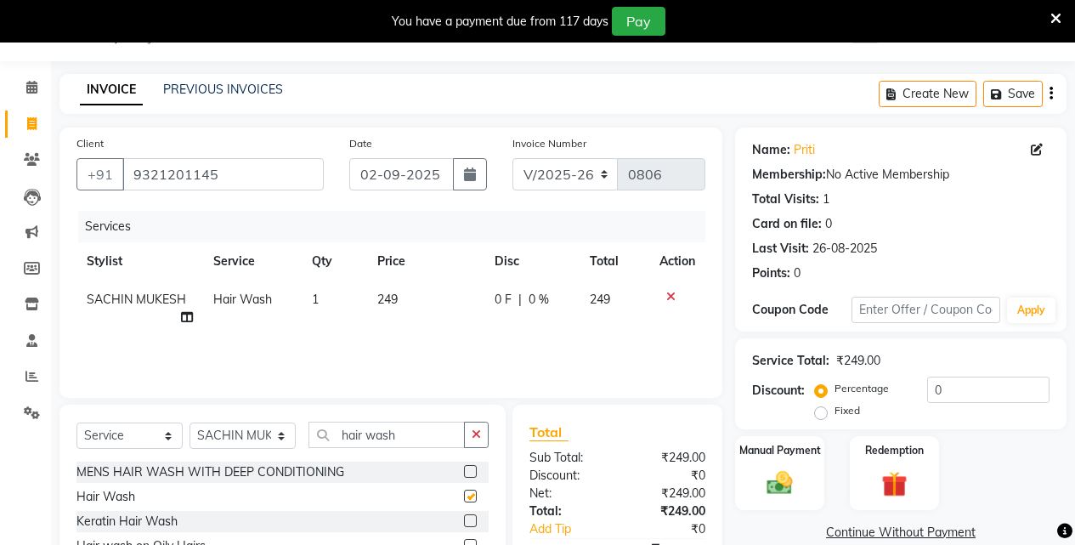
checkbox input "false"
click at [437, 436] on input "hair wash" at bounding box center [387, 435] width 156 height 26
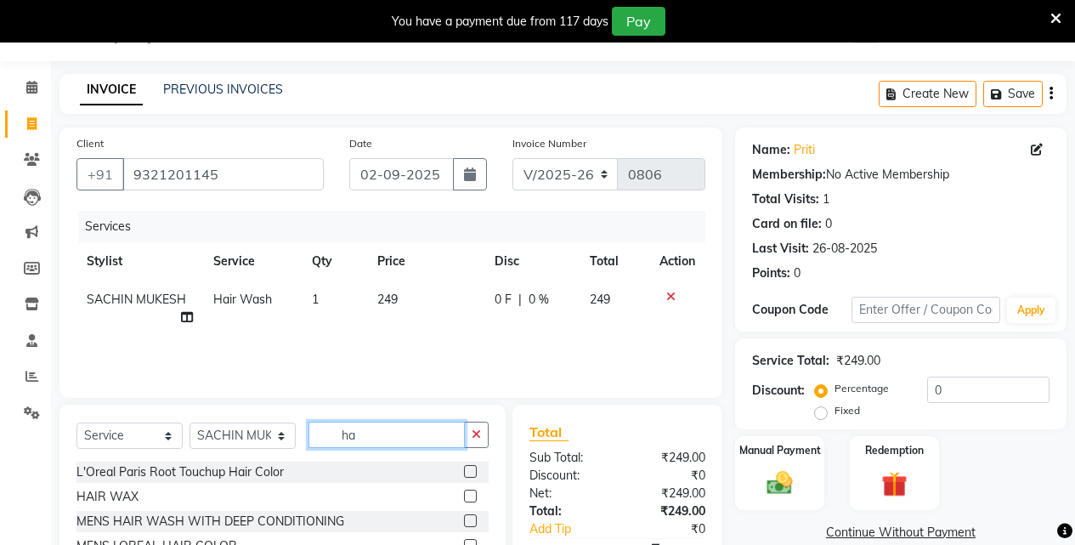
type input "h"
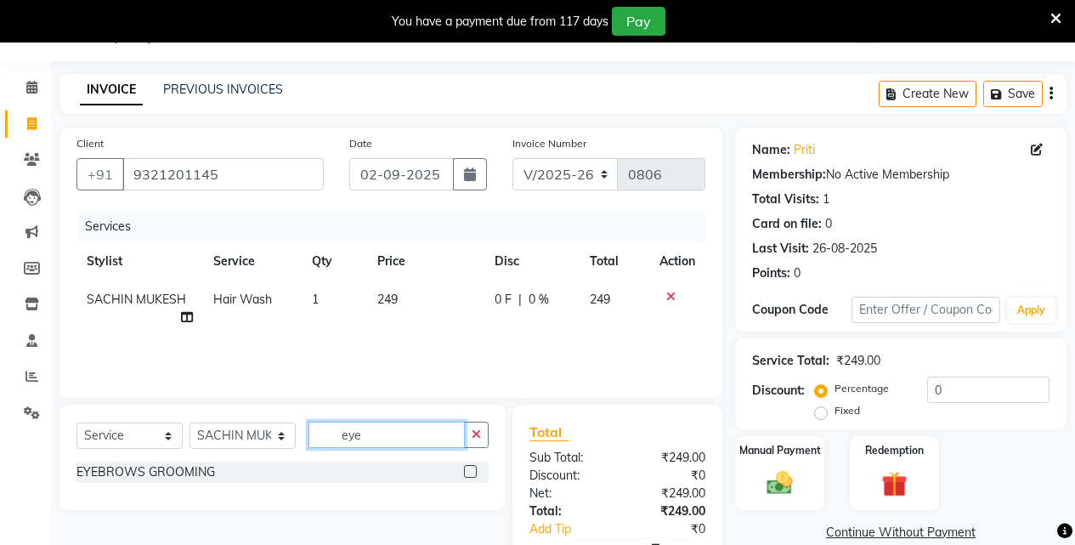
type input "eye"
click at [475, 471] on label at bounding box center [470, 471] width 13 height 13
click at [475, 471] on input "checkbox" at bounding box center [469, 472] width 11 height 11
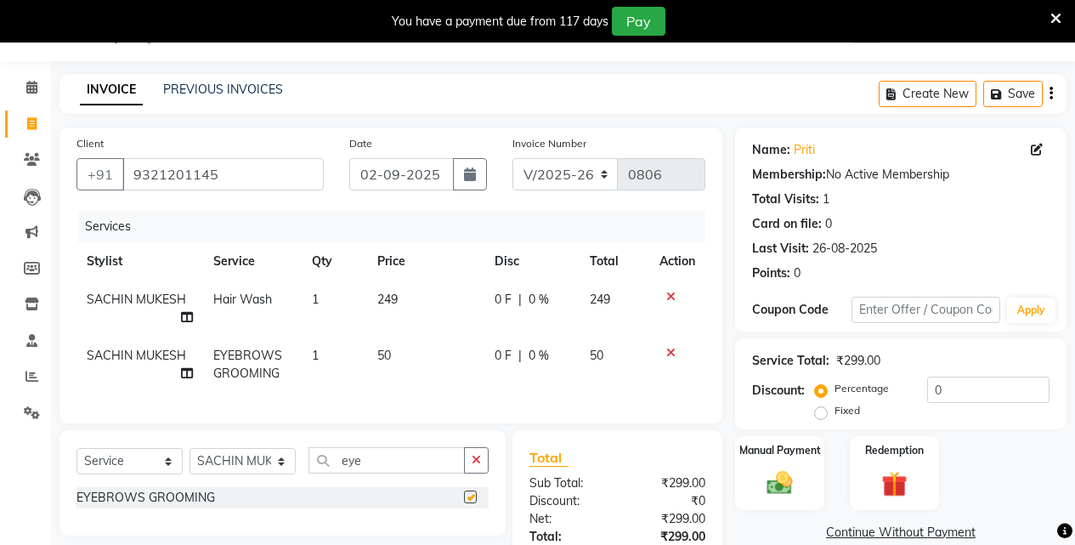
checkbox input "false"
click at [378, 300] on span "249" at bounding box center [387, 299] width 20 height 15
select select "58402"
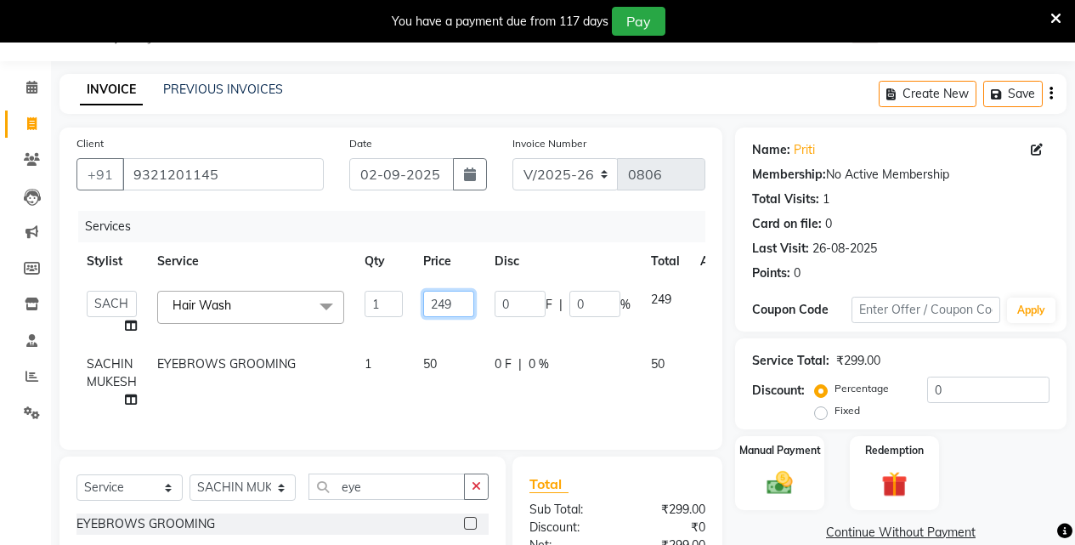
click at [434, 305] on input "249" at bounding box center [448, 304] width 51 height 26
type input "349"
click at [772, 471] on img at bounding box center [779, 482] width 43 height 31
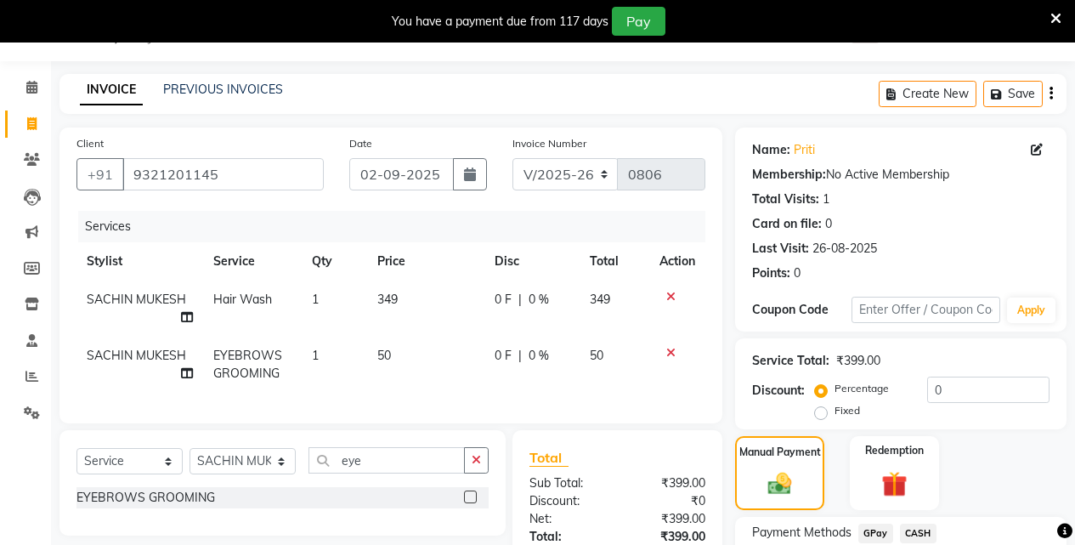
click at [874, 533] on span "GPay" at bounding box center [875, 534] width 35 height 20
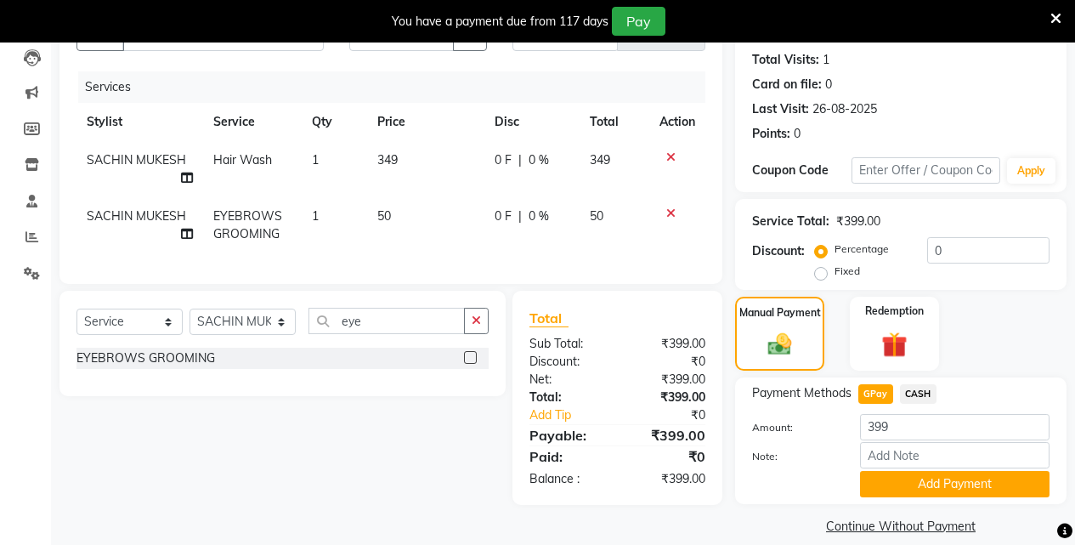
scroll to position [201, 0]
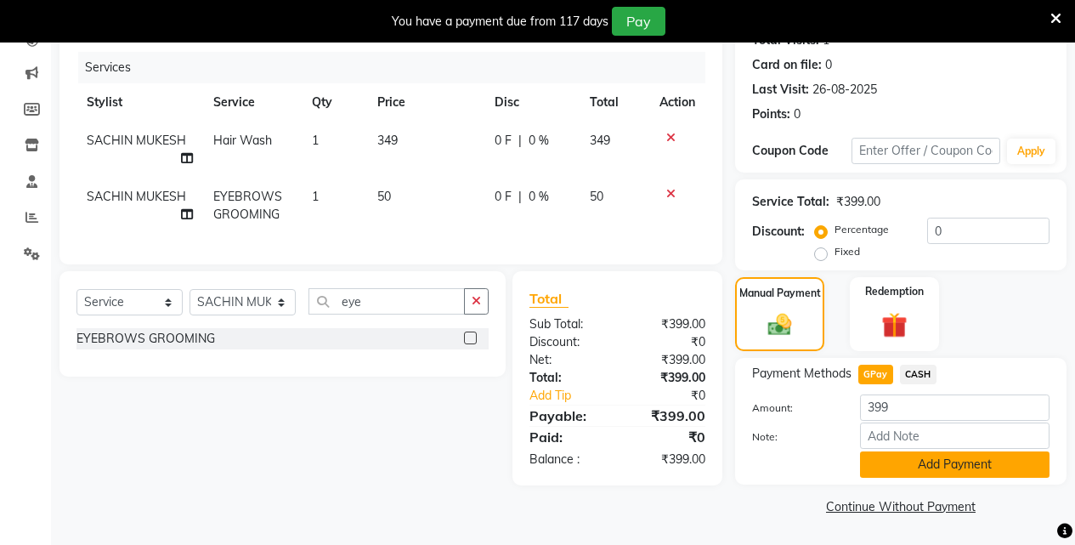
click at [944, 462] on button "Add Payment" at bounding box center [955, 464] width 190 height 26
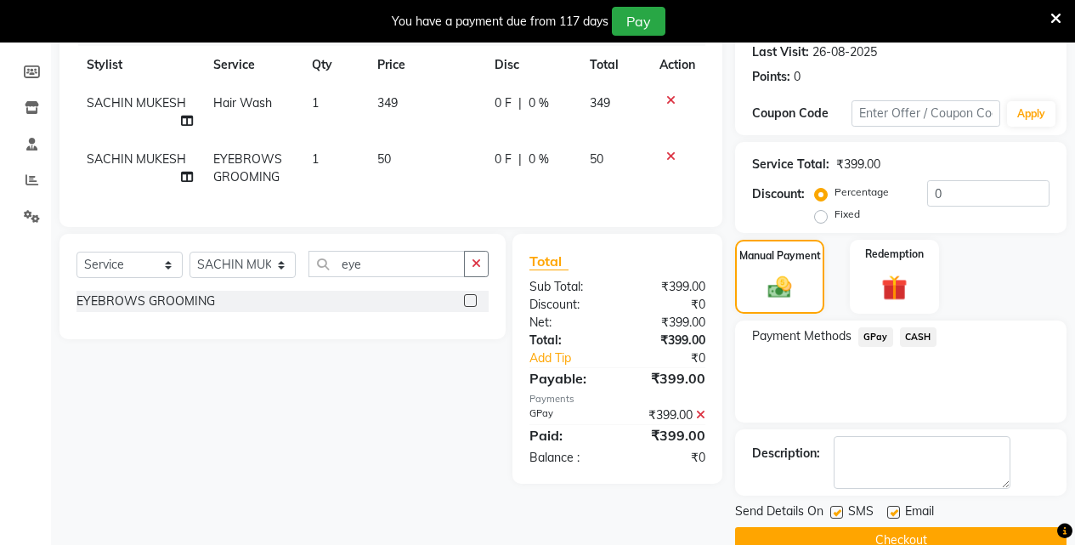
scroll to position [273, 0]
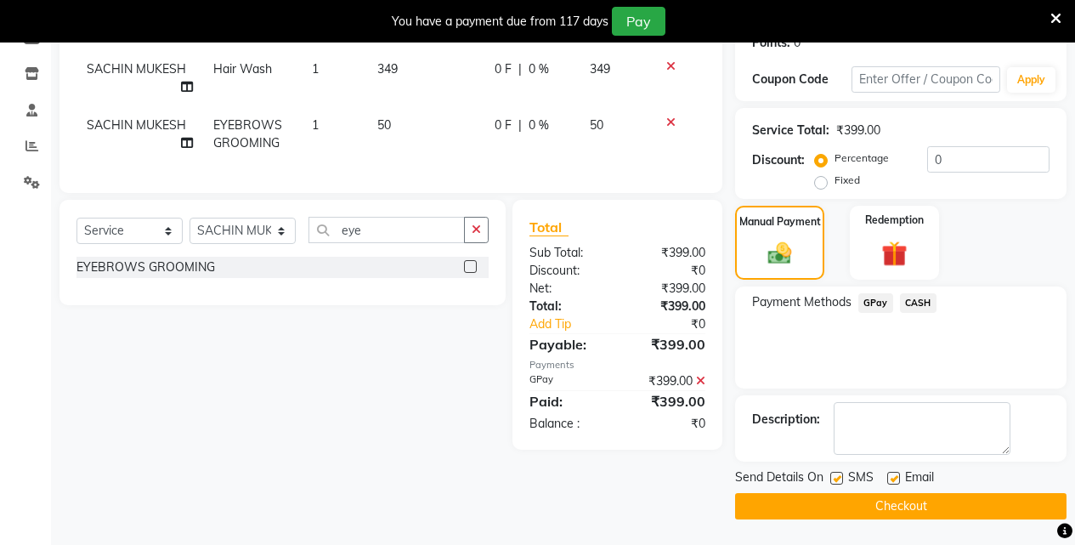
click at [947, 505] on button "Checkout" at bounding box center [900, 506] width 331 height 26
